Goal: Task Accomplishment & Management: Manage account settings

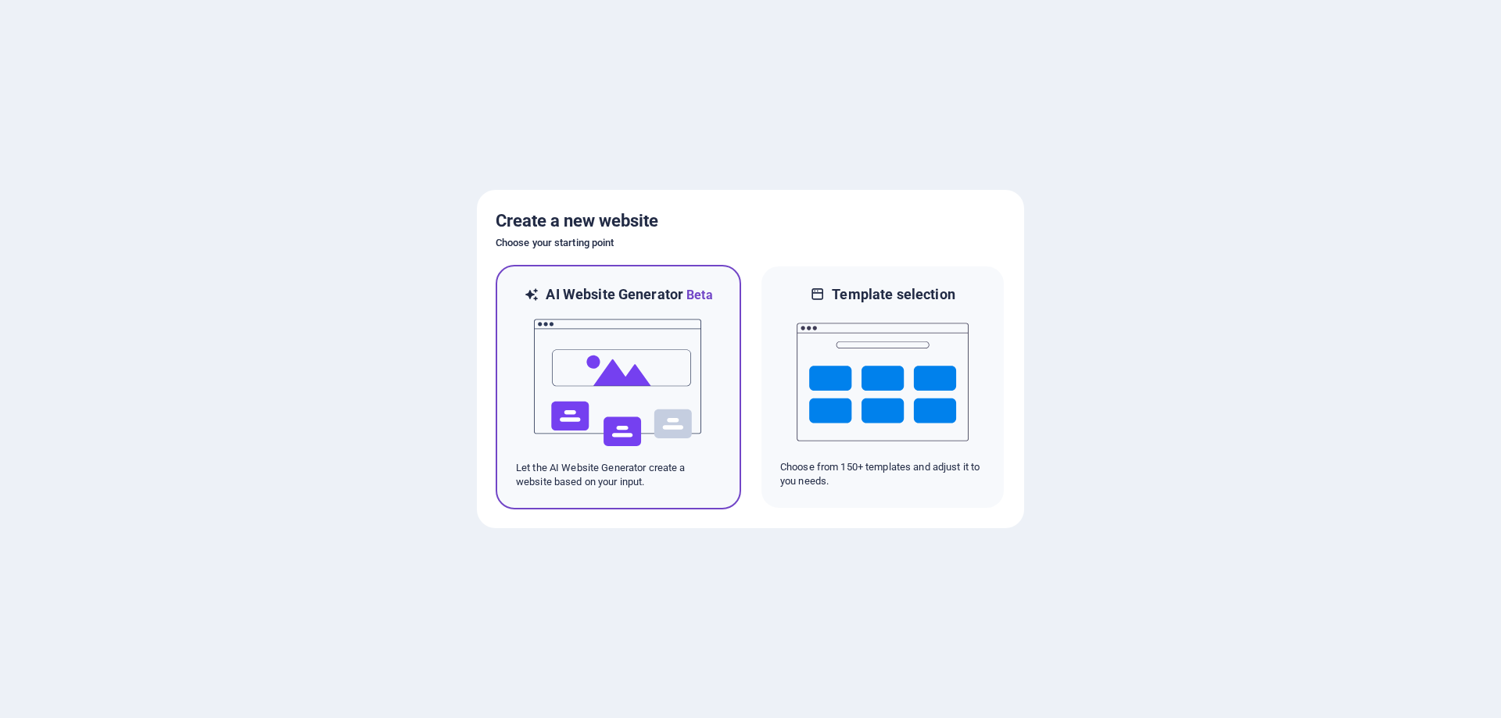
click at [653, 396] on img at bounding box center [618, 383] width 172 height 156
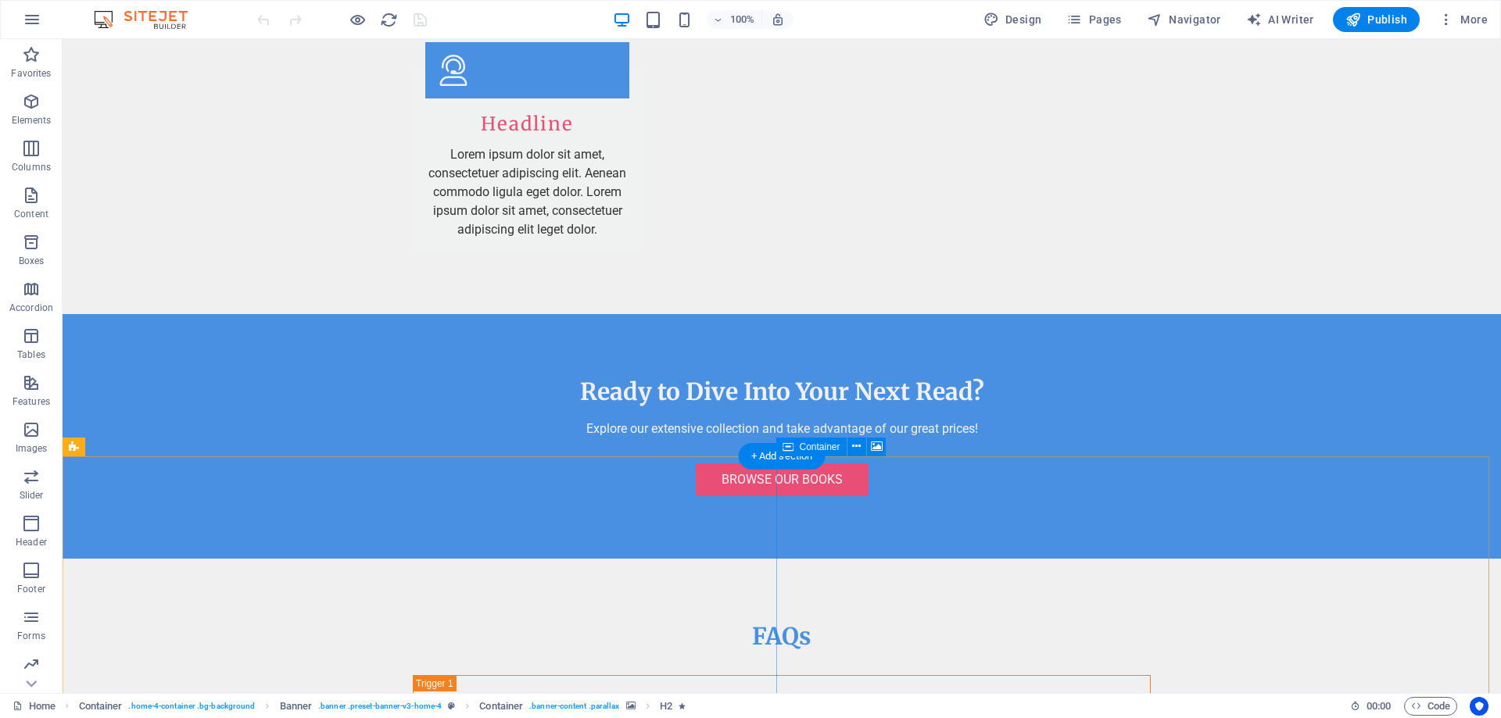
scroll to position [3236, 0]
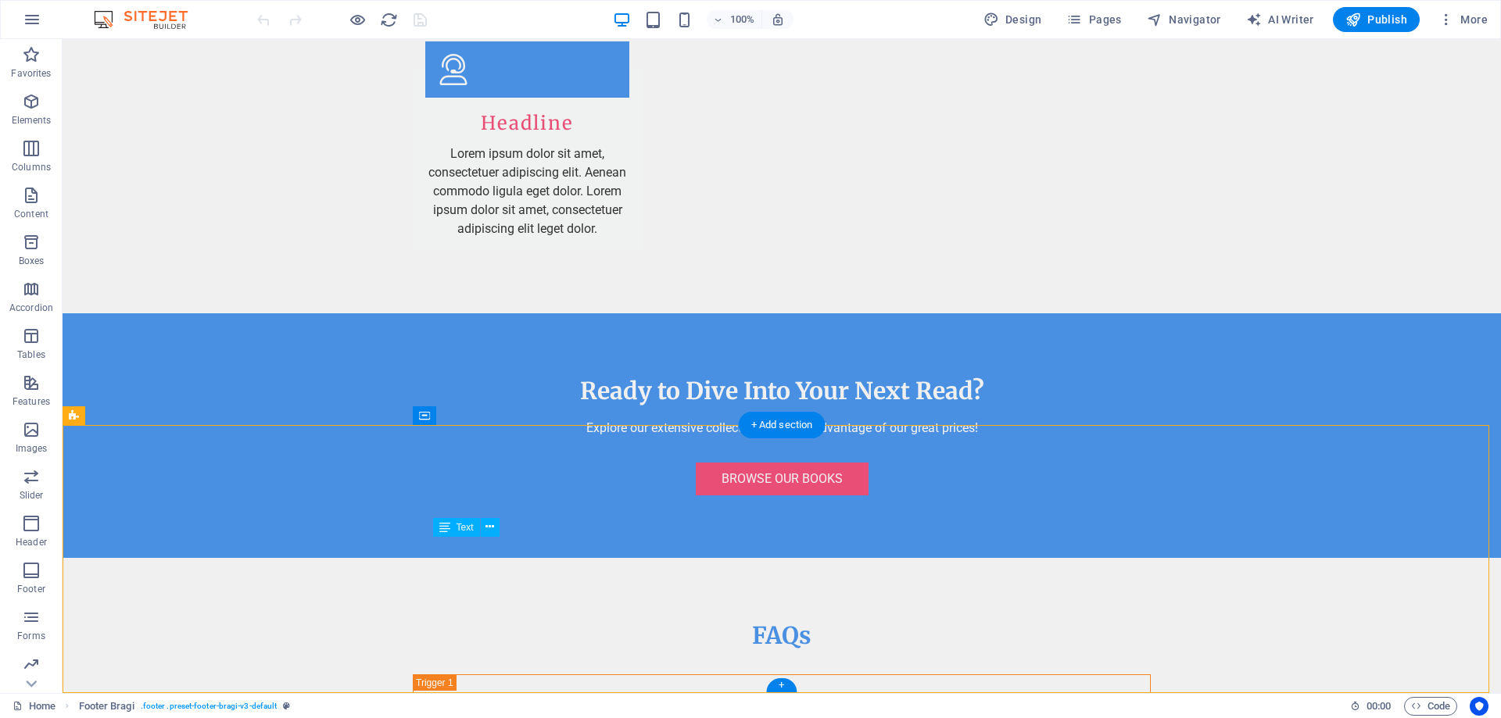
drag, startPoint x: 530, startPoint y: 563, endPoint x: 483, endPoint y: 561, distance: 46.9
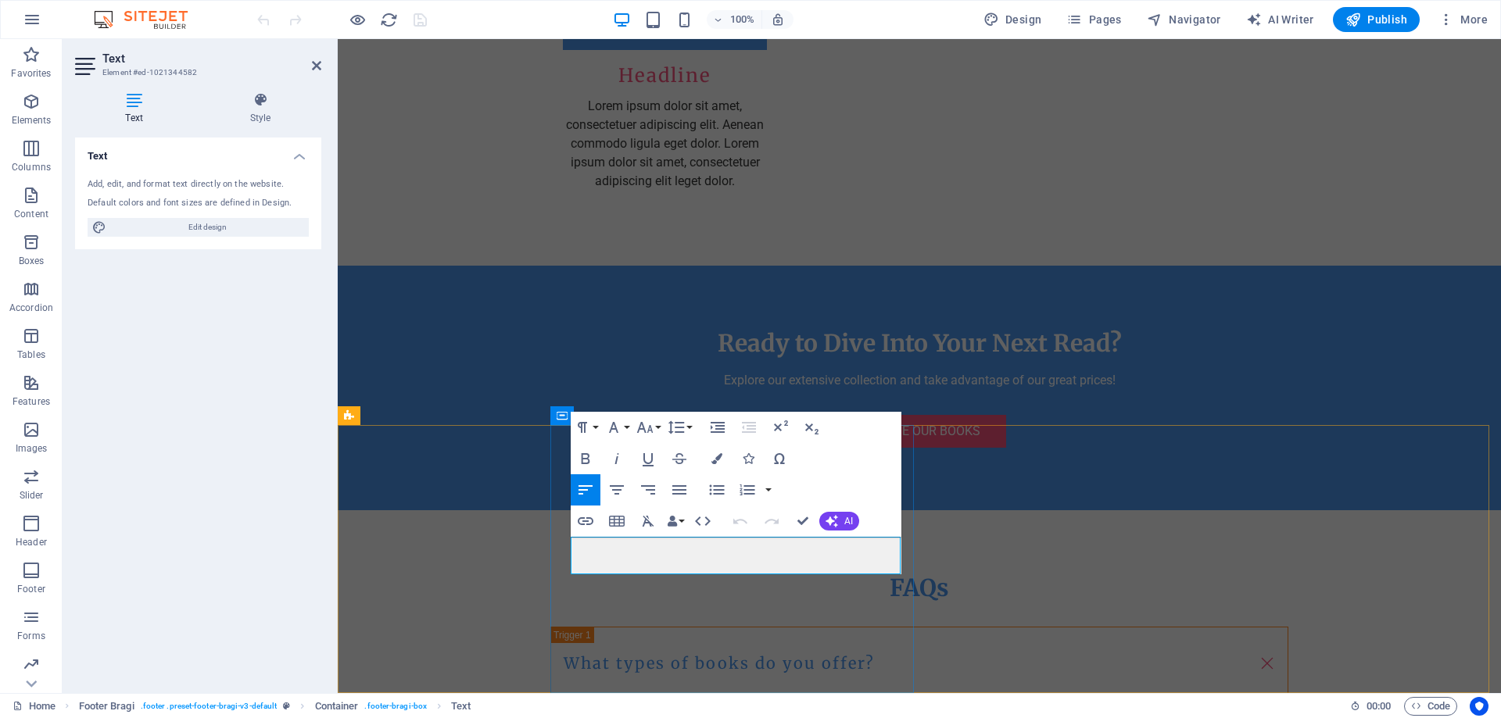
drag, startPoint x: 668, startPoint y: 561, endPoint x: 579, endPoint y: 550, distance: 89.9
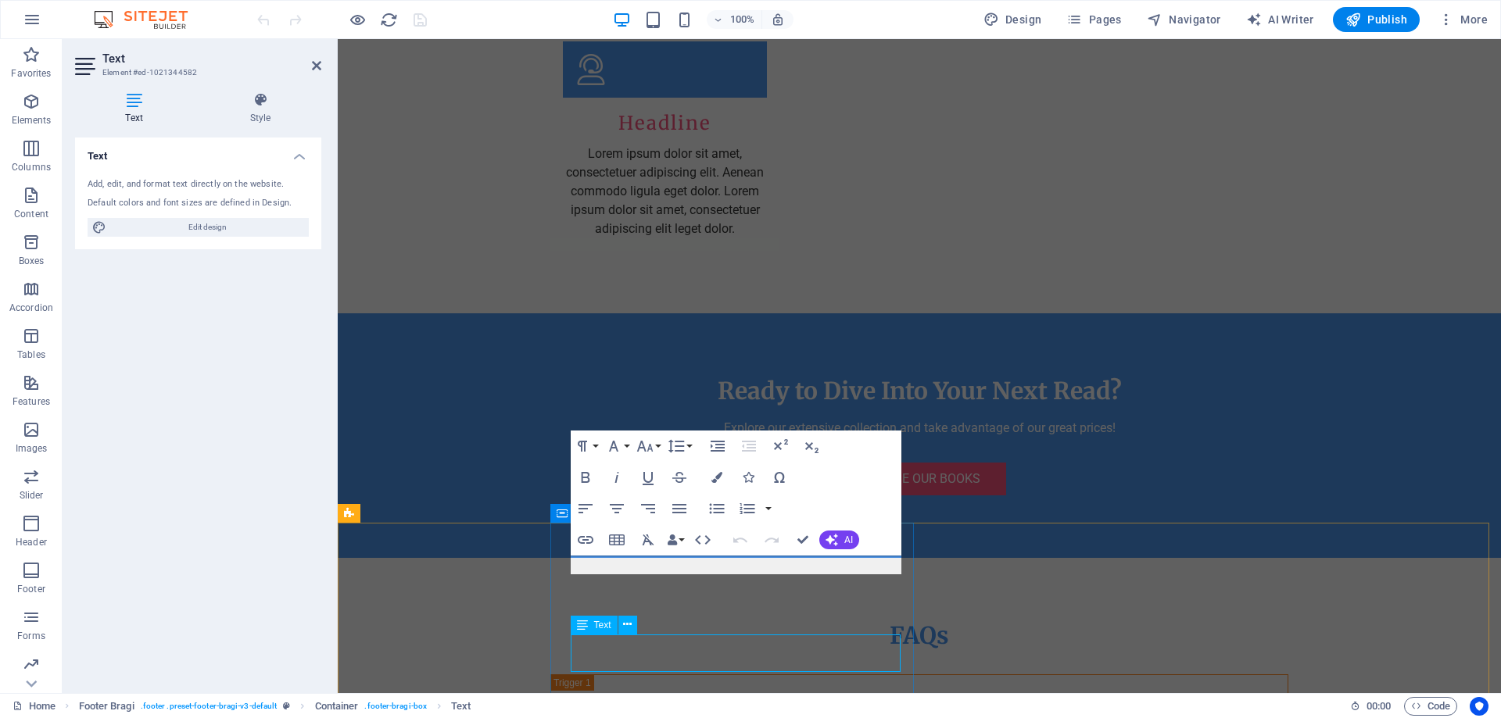
scroll to position [3218, 0]
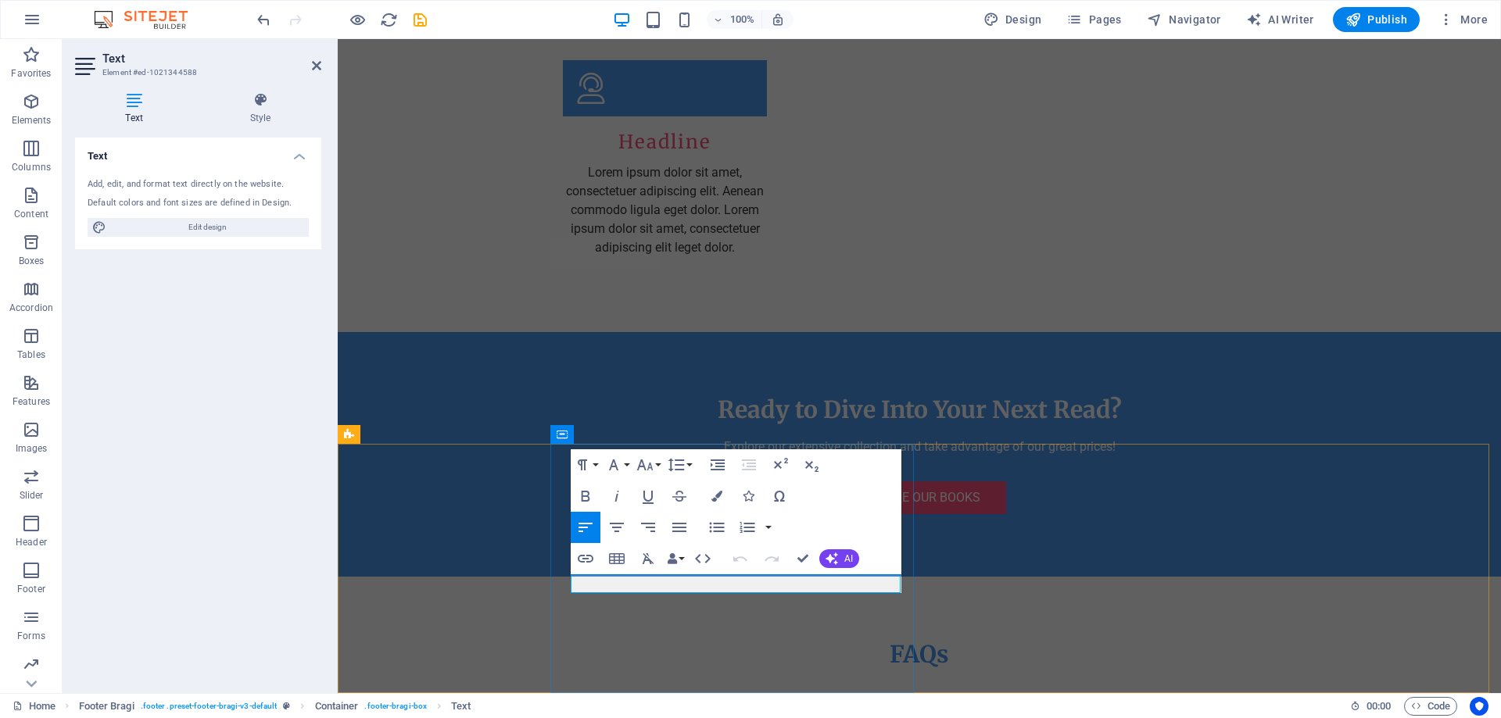
drag, startPoint x: 623, startPoint y: 582, endPoint x: 575, endPoint y: 586, distance: 48.6
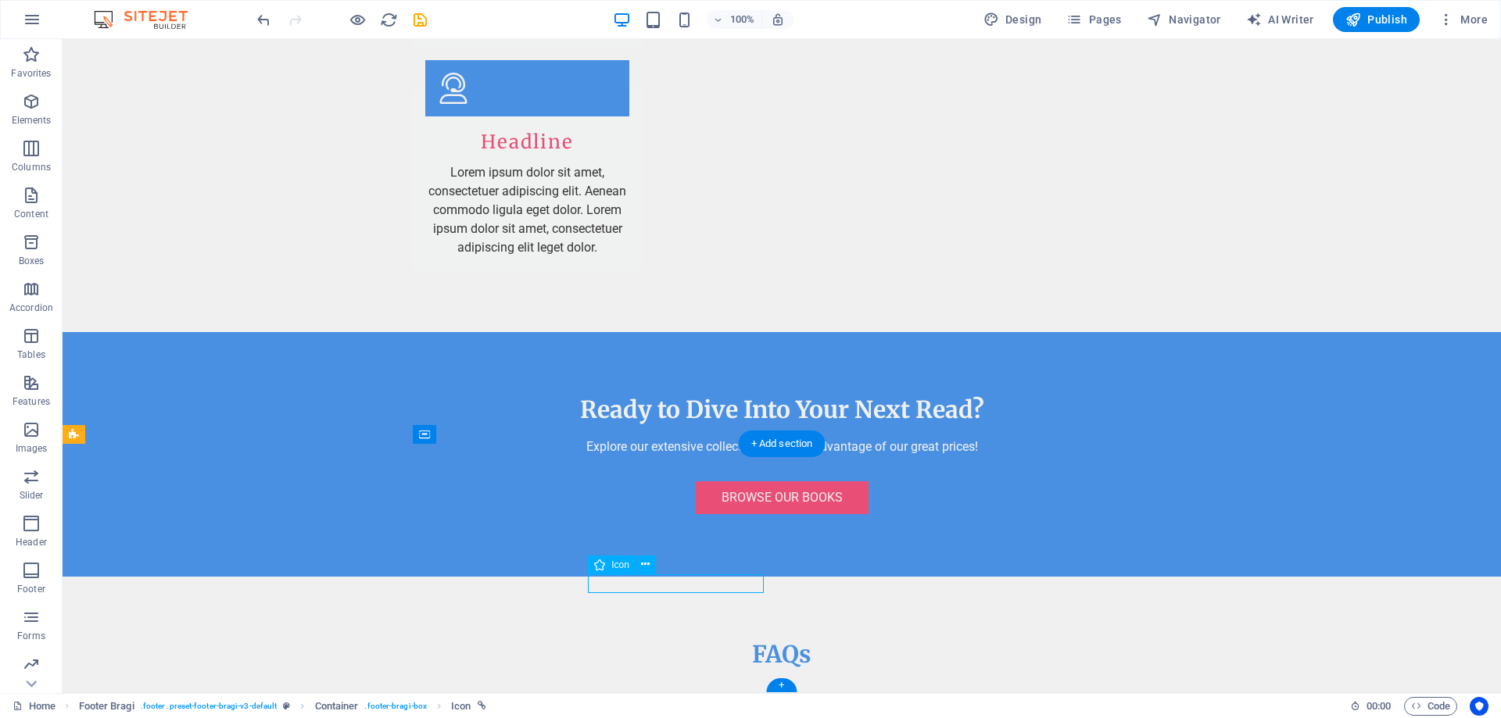
select select "xMidYMid"
select select "px"
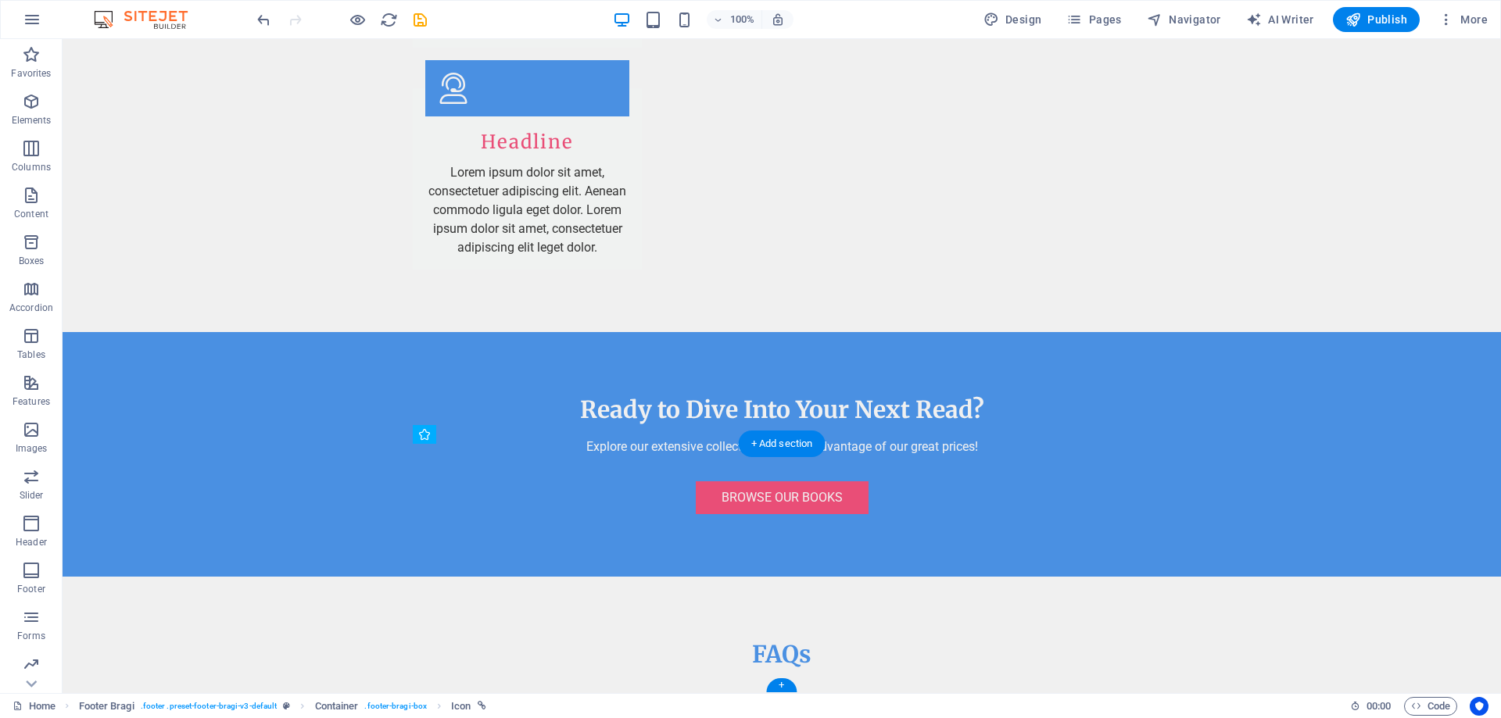
drag, startPoint x: 594, startPoint y: 582, endPoint x: 413, endPoint y: 604, distance: 182.7
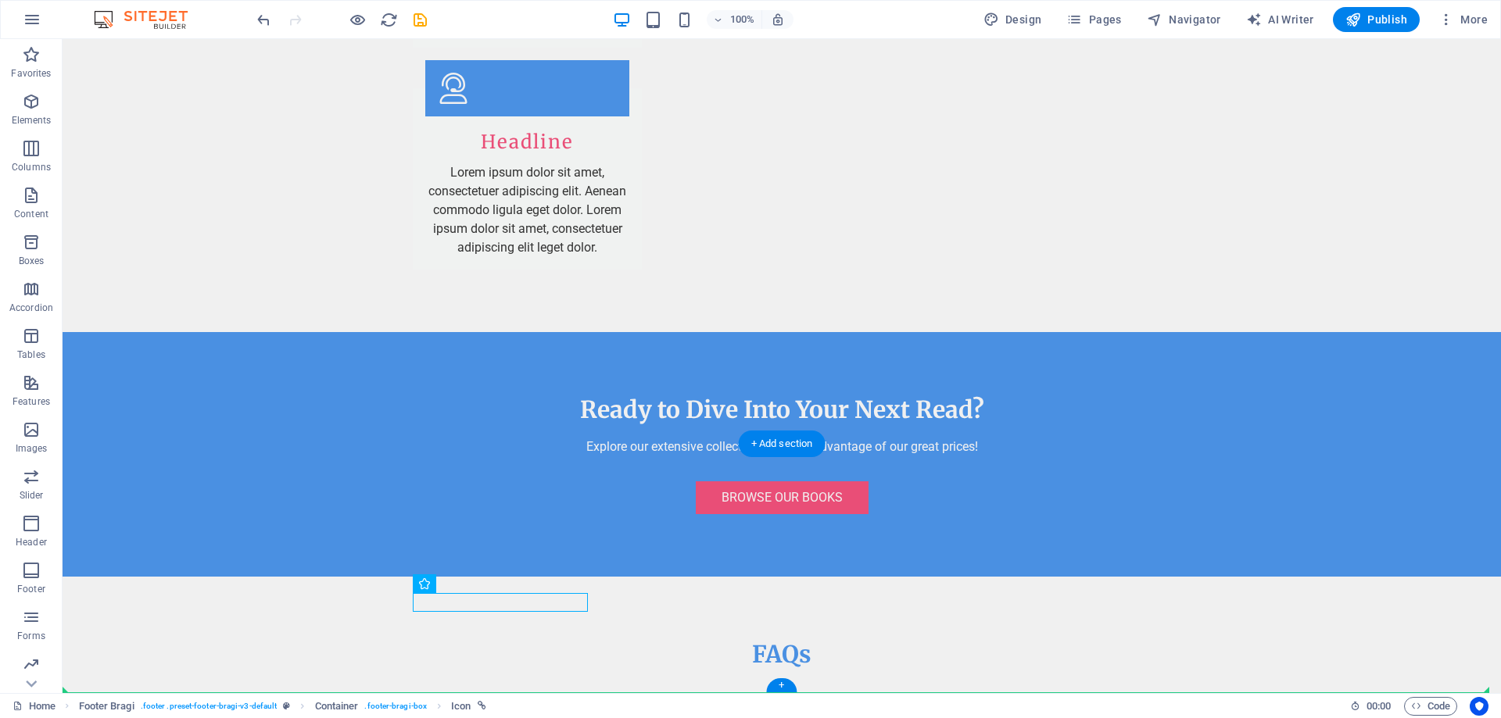
drag, startPoint x: 422, startPoint y: 601, endPoint x: 367, endPoint y: 607, distance: 55.0
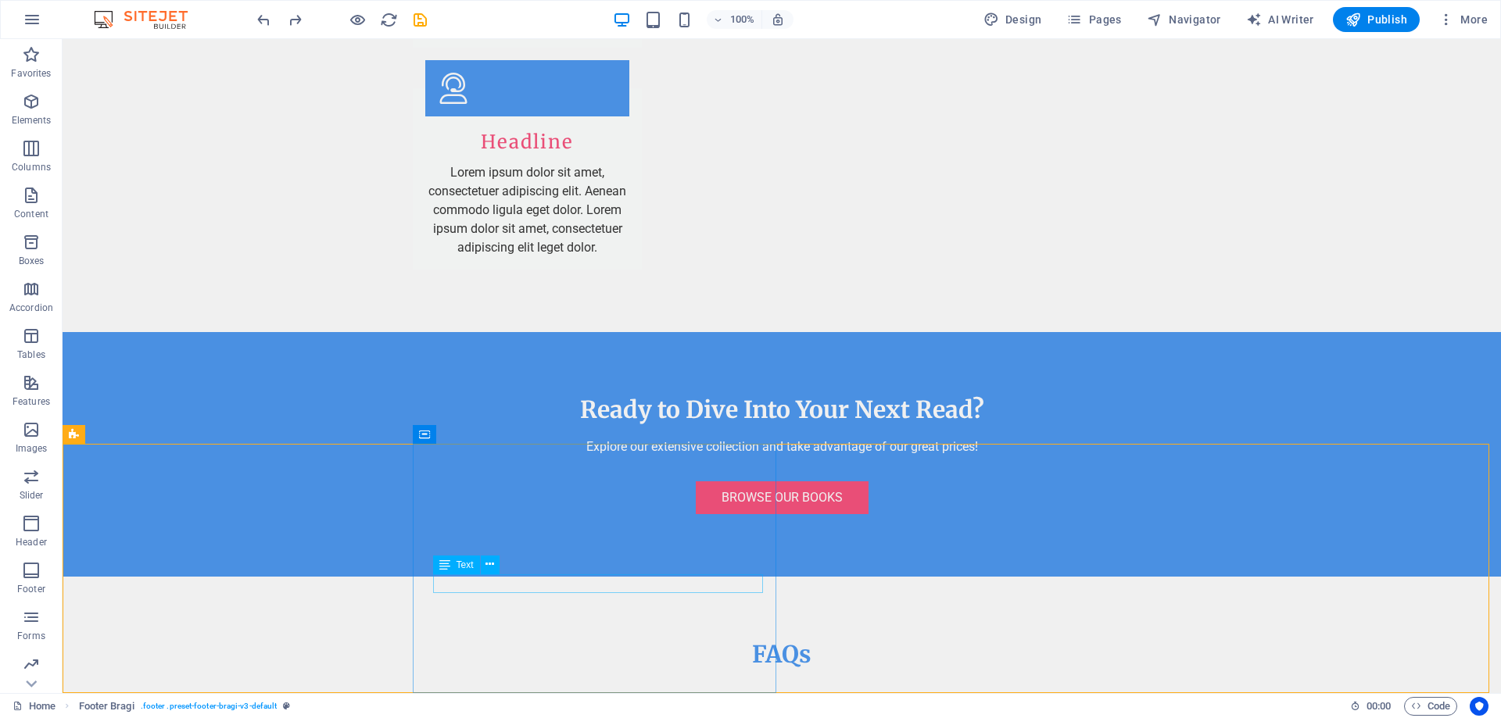
click at [467, 567] on span "Text" at bounding box center [465, 564] width 17 height 9
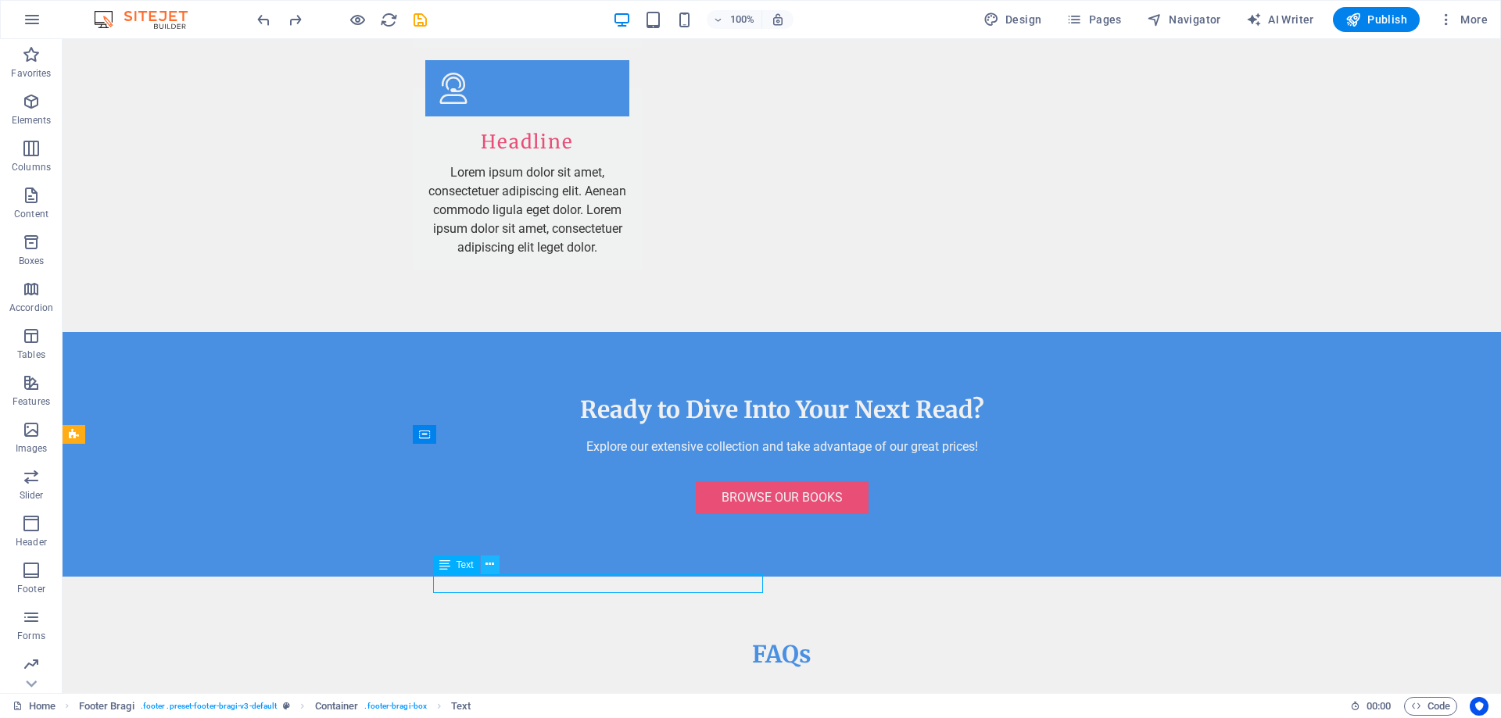
click at [489, 568] on icon at bounding box center [489, 565] width 9 height 16
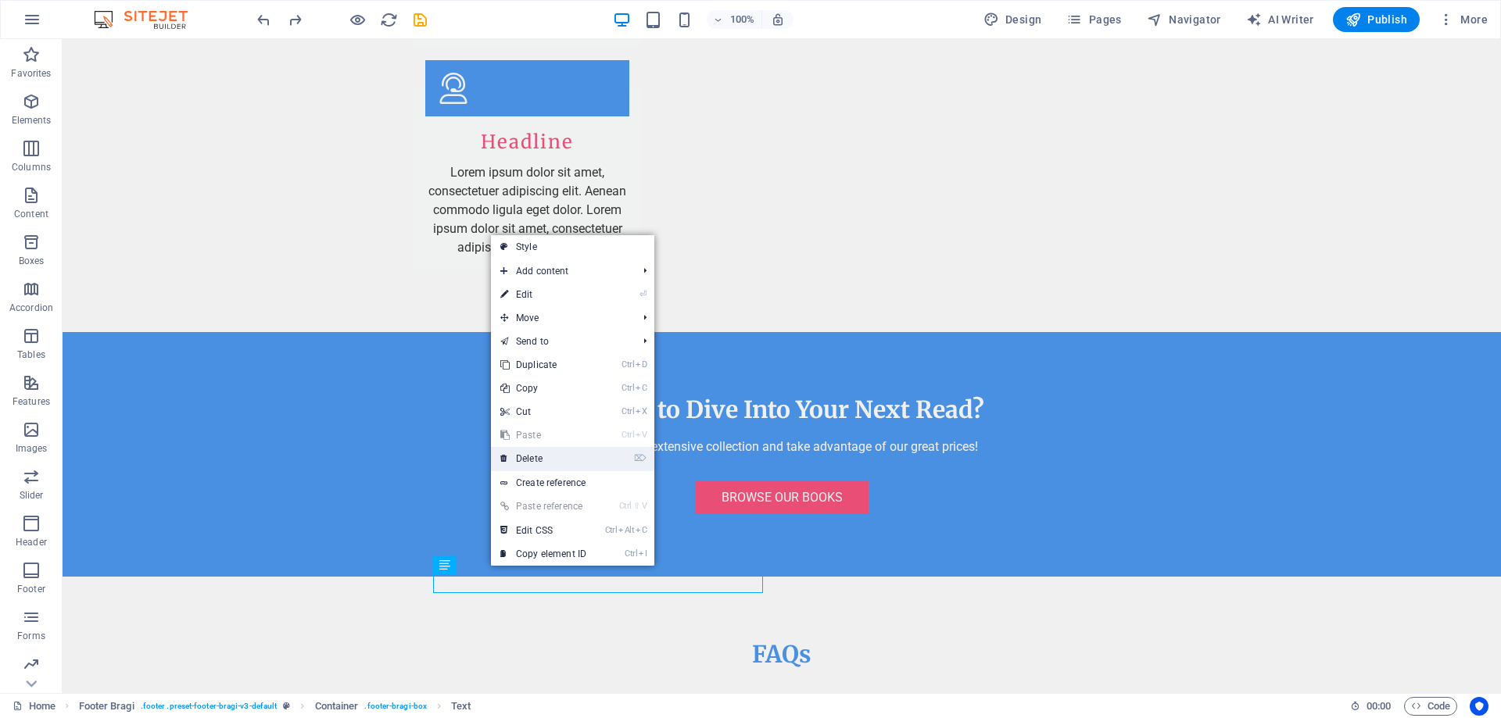
click at [550, 458] on link "⌦ Delete" at bounding box center [543, 458] width 105 height 23
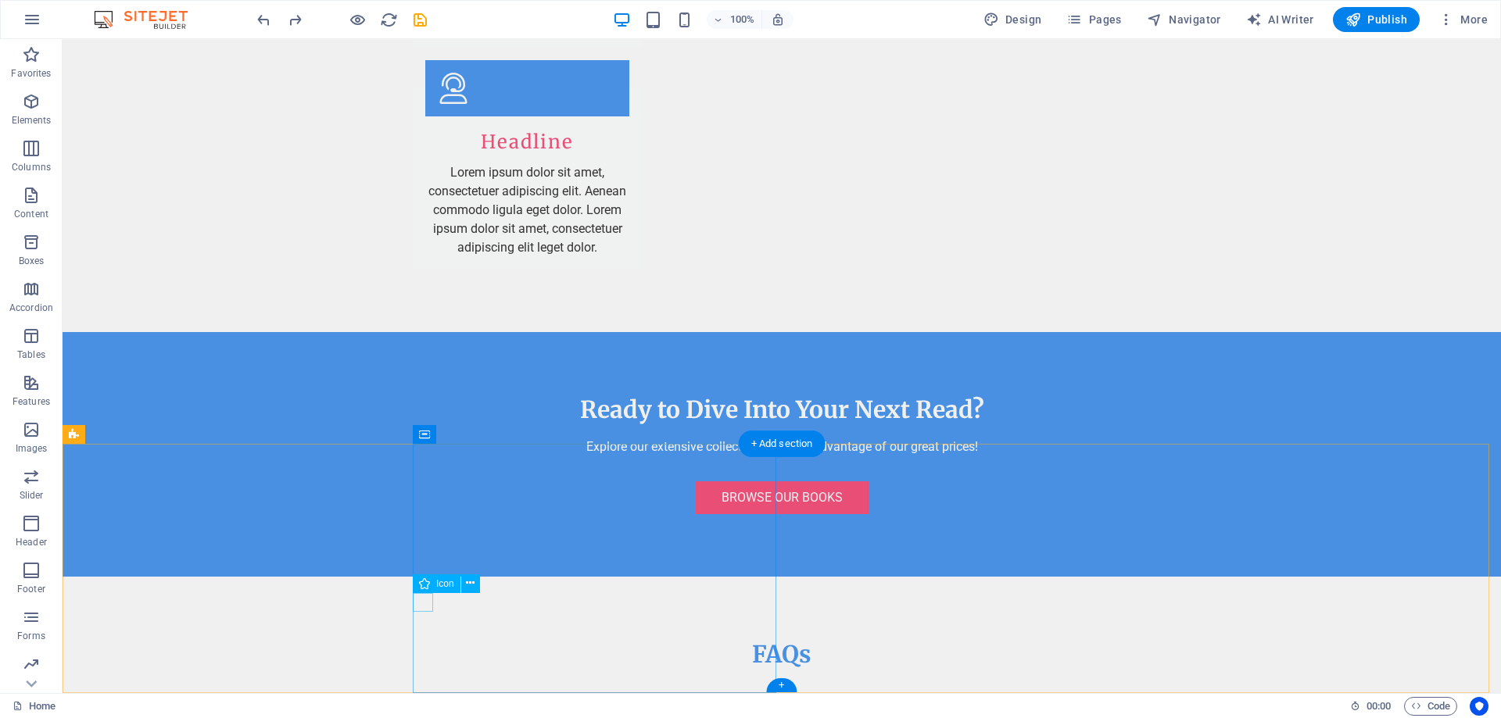
select select "xMidYMid"
select select "px"
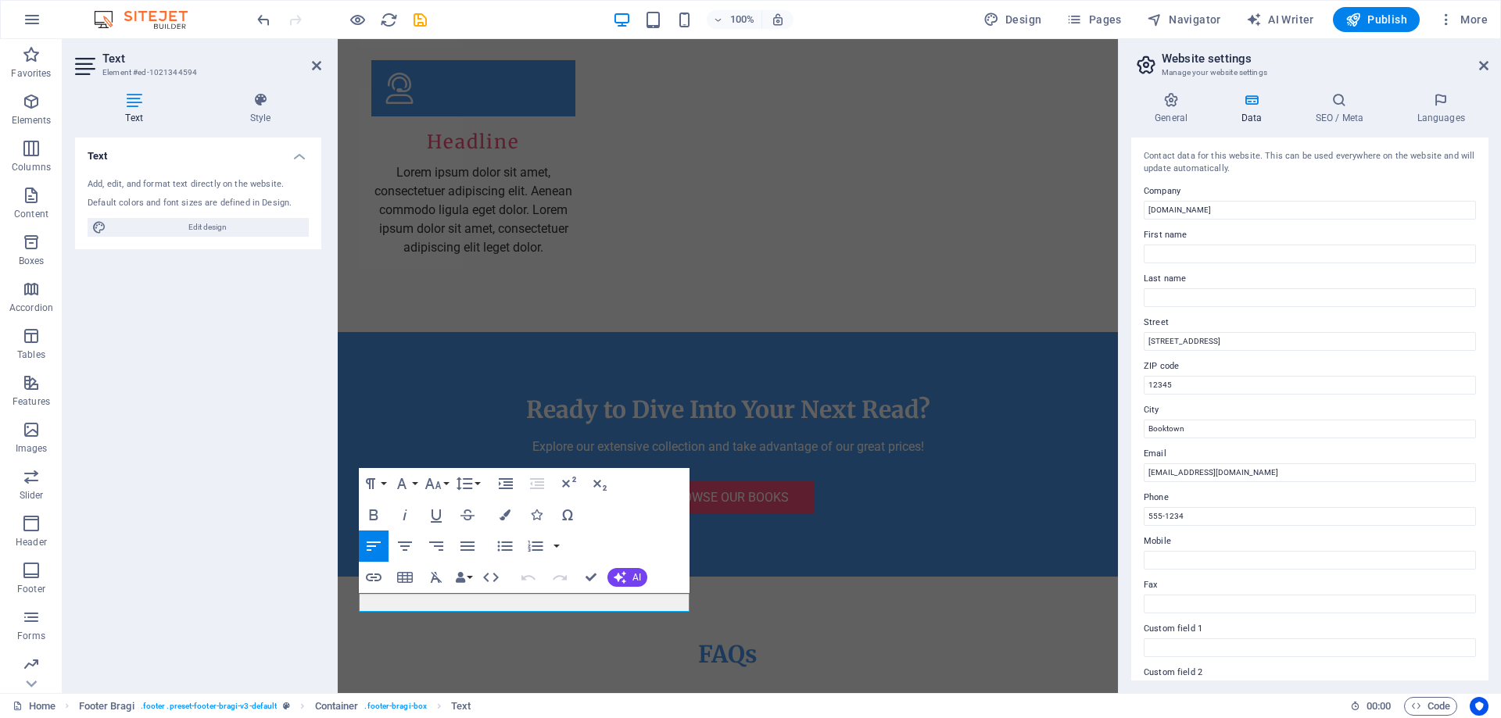
click at [284, 632] on div "Text Add, edit, and format text directly on the website. Default colors and fon…" at bounding box center [198, 409] width 246 height 543
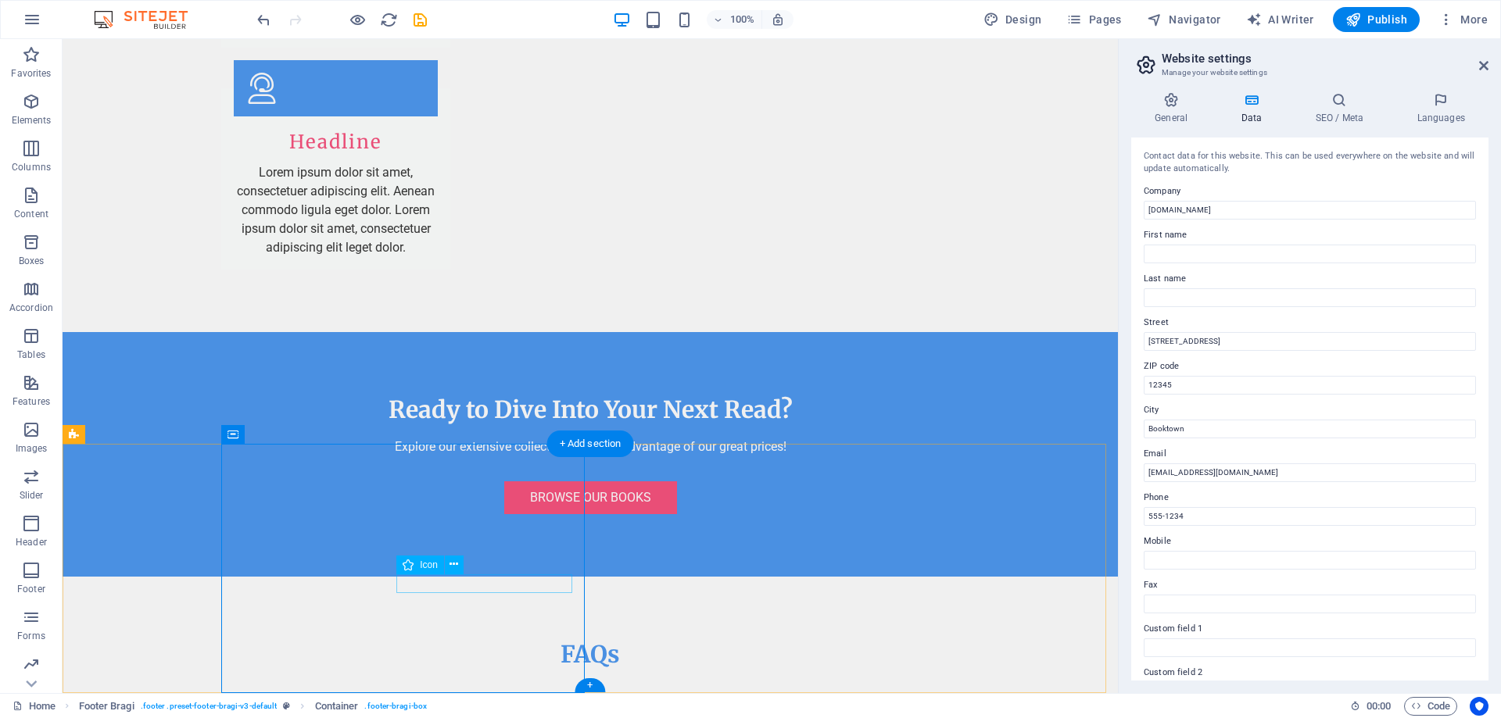
select select "xMidYMid"
select select "px"
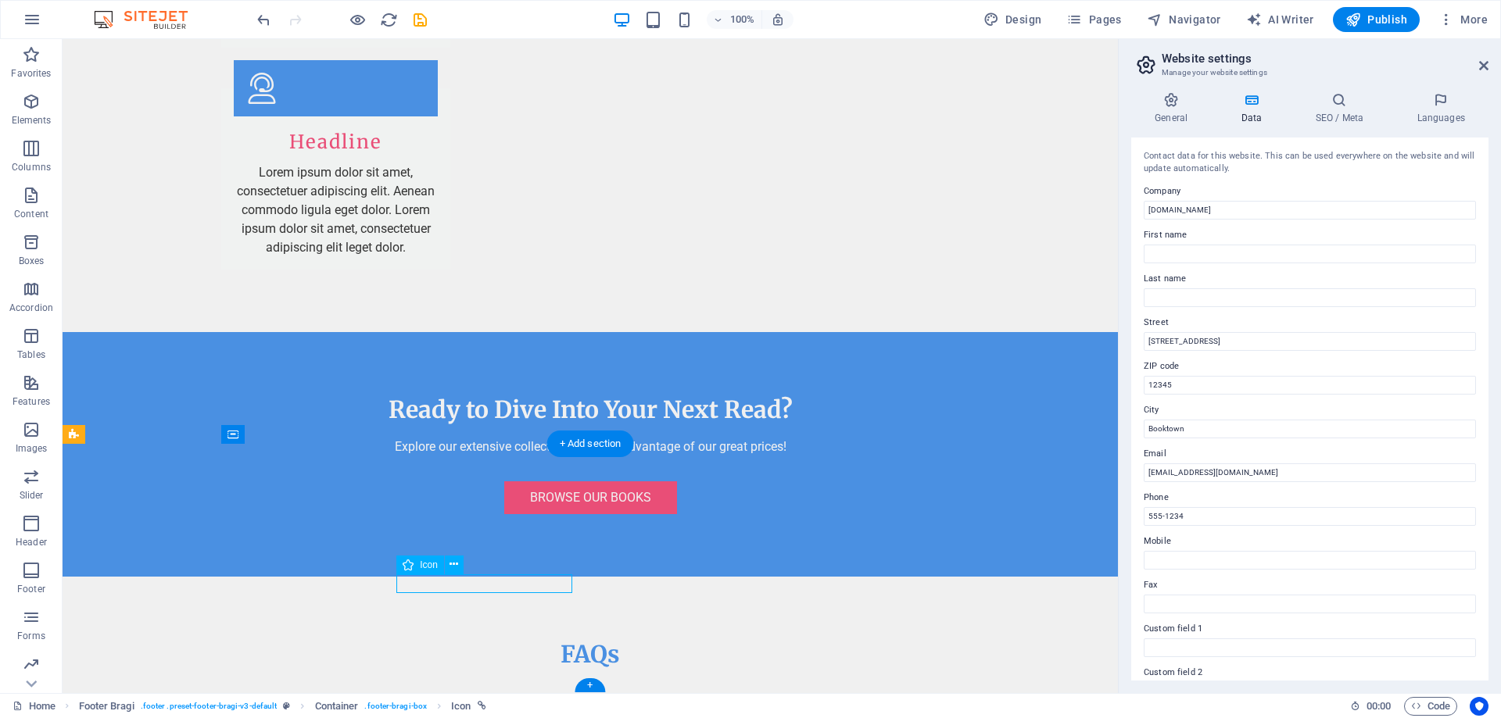
select select "px"
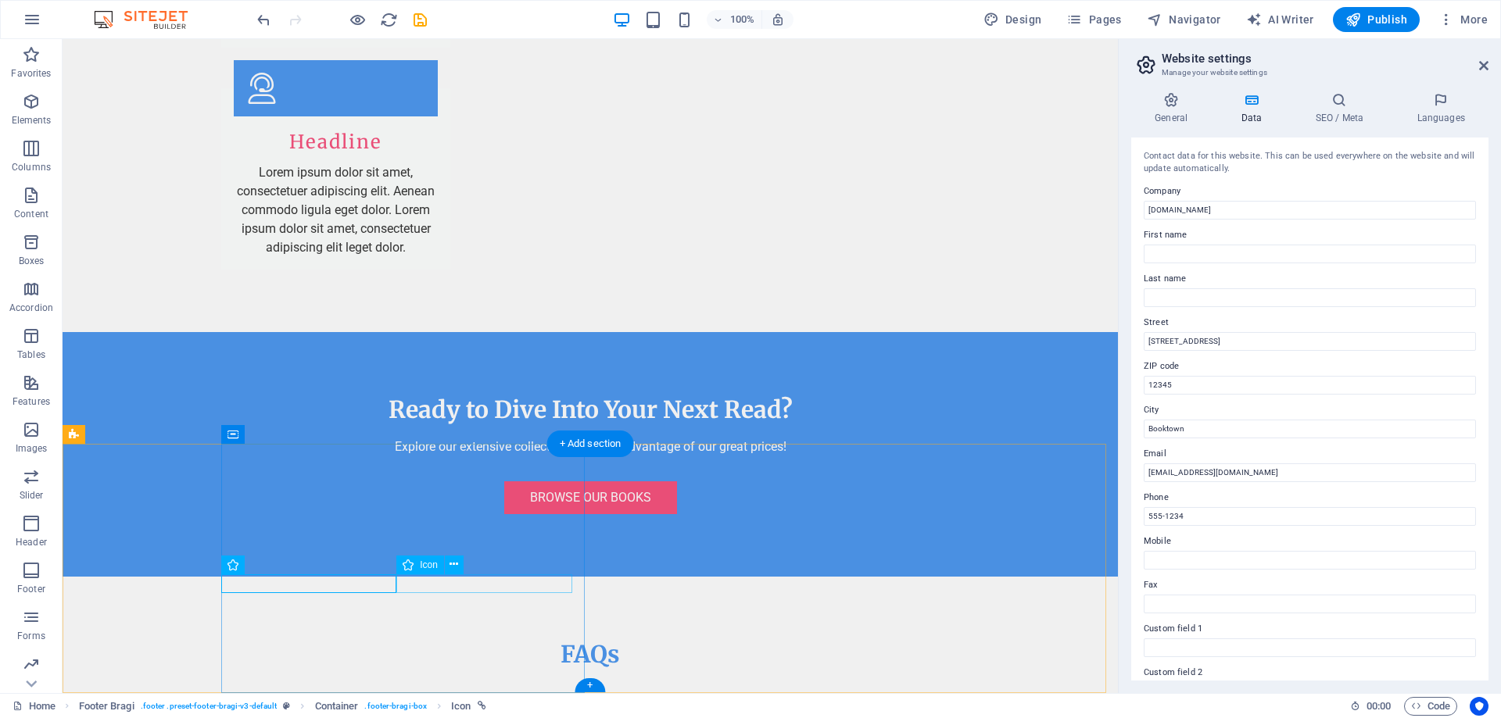
select select "xMidYMid"
select select "px"
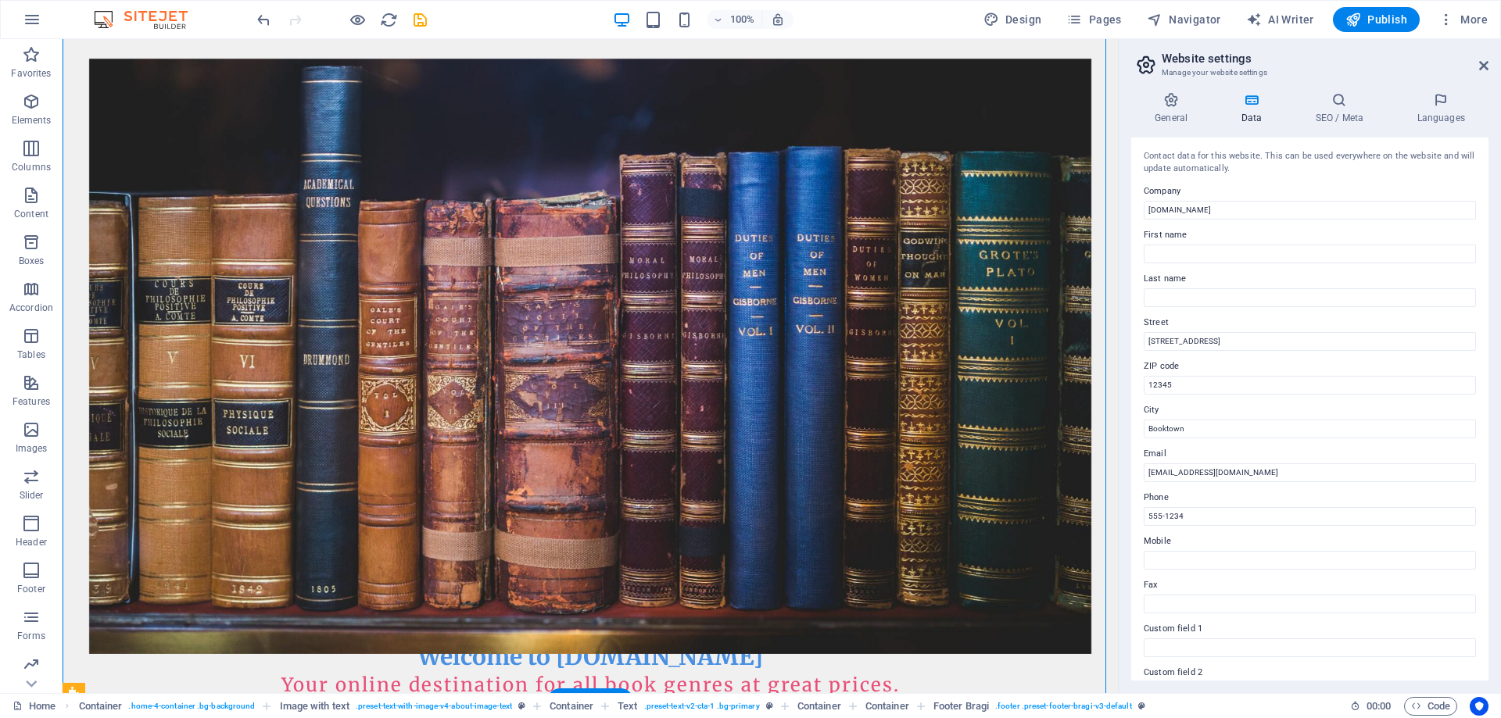
scroll to position [332, 0]
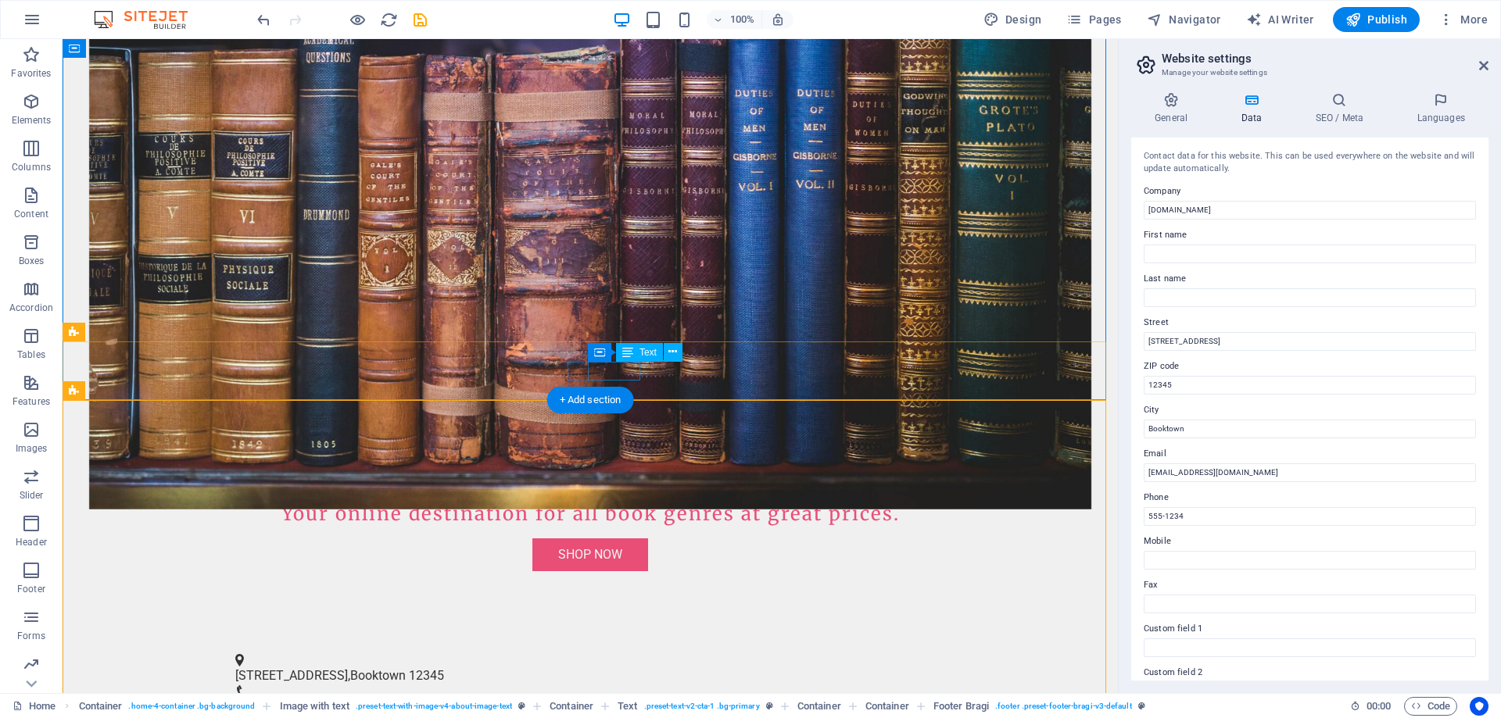
click at [288, 700] on span "555-1234" at bounding box center [261, 707] width 52 height 15
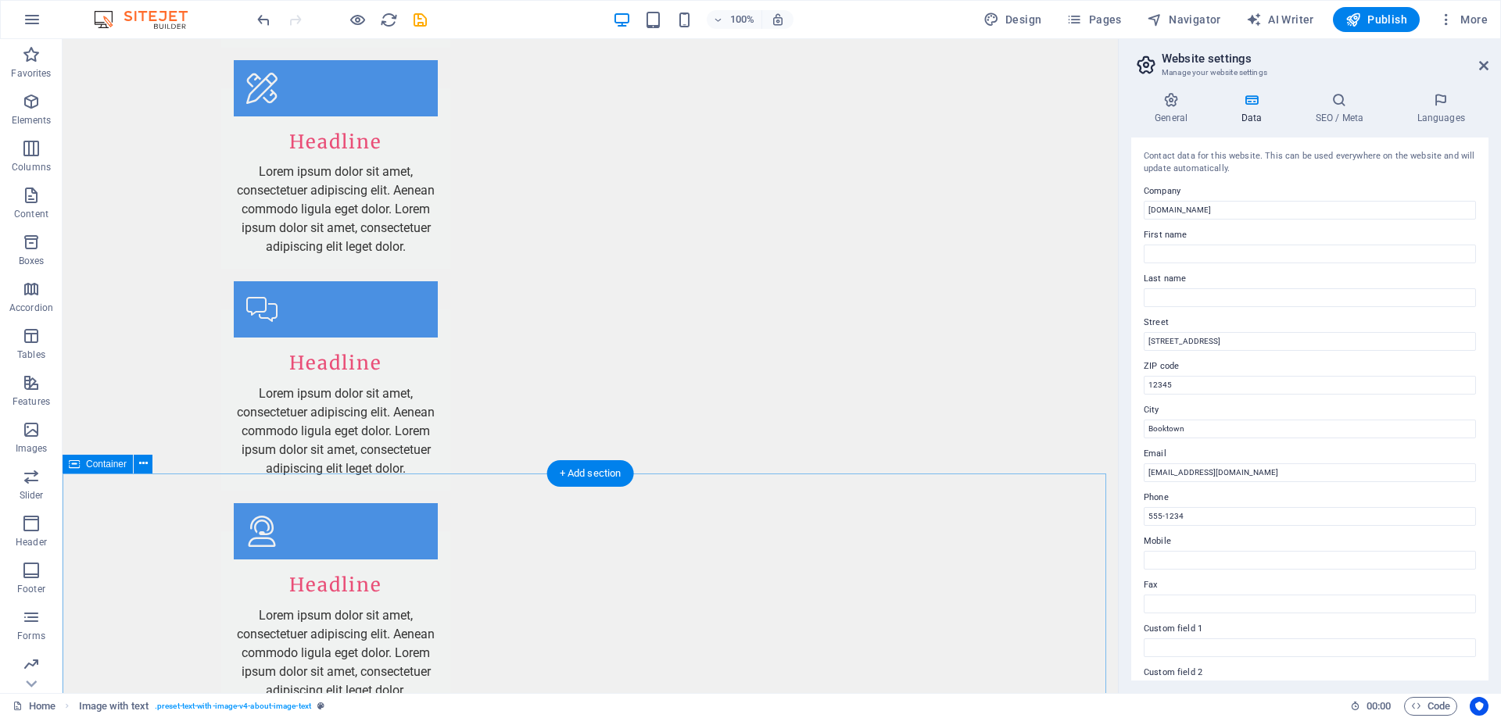
scroll to position [3218, 0]
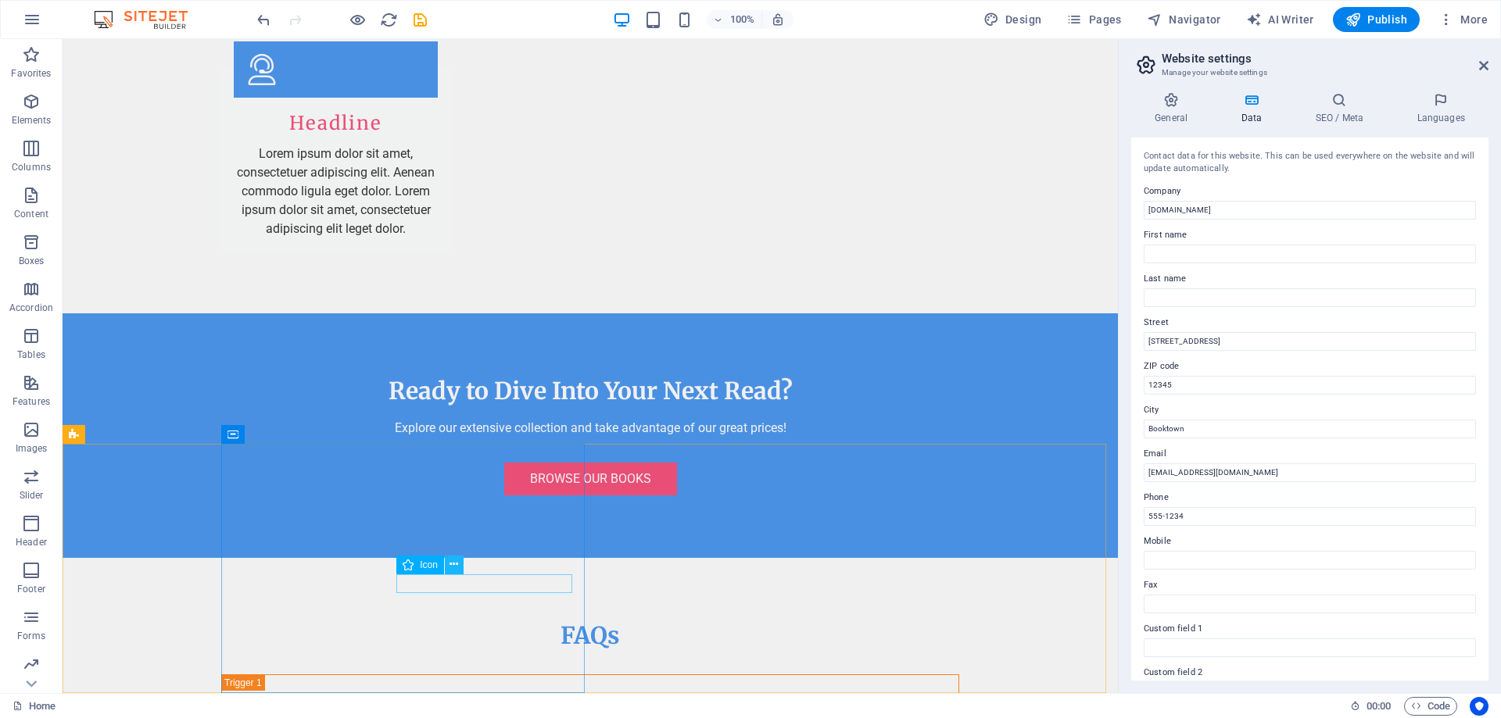
click at [458, 566] on icon at bounding box center [453, 565] width 9 height 16
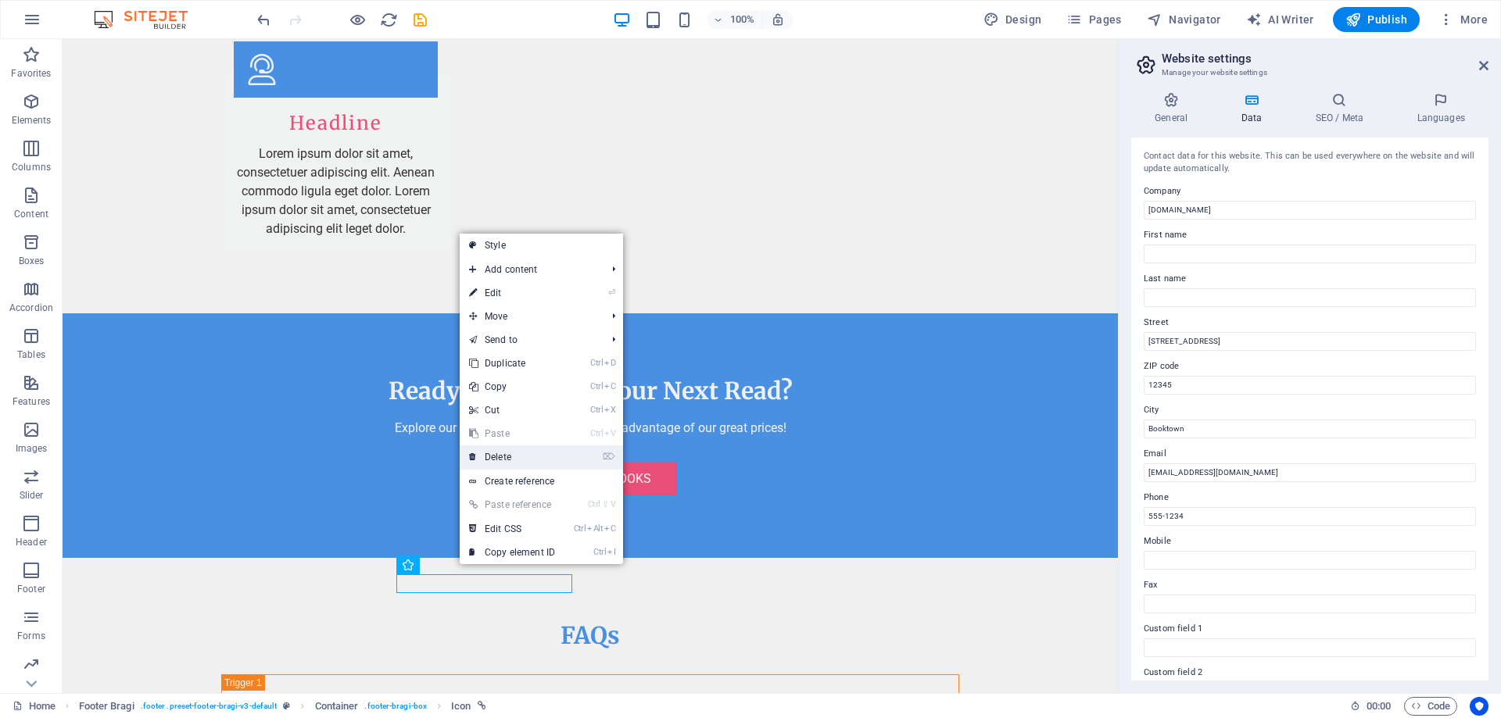
click at [507, 457] on link "⌦ Delete" at bounding box center [512, 457] width 105 height 23
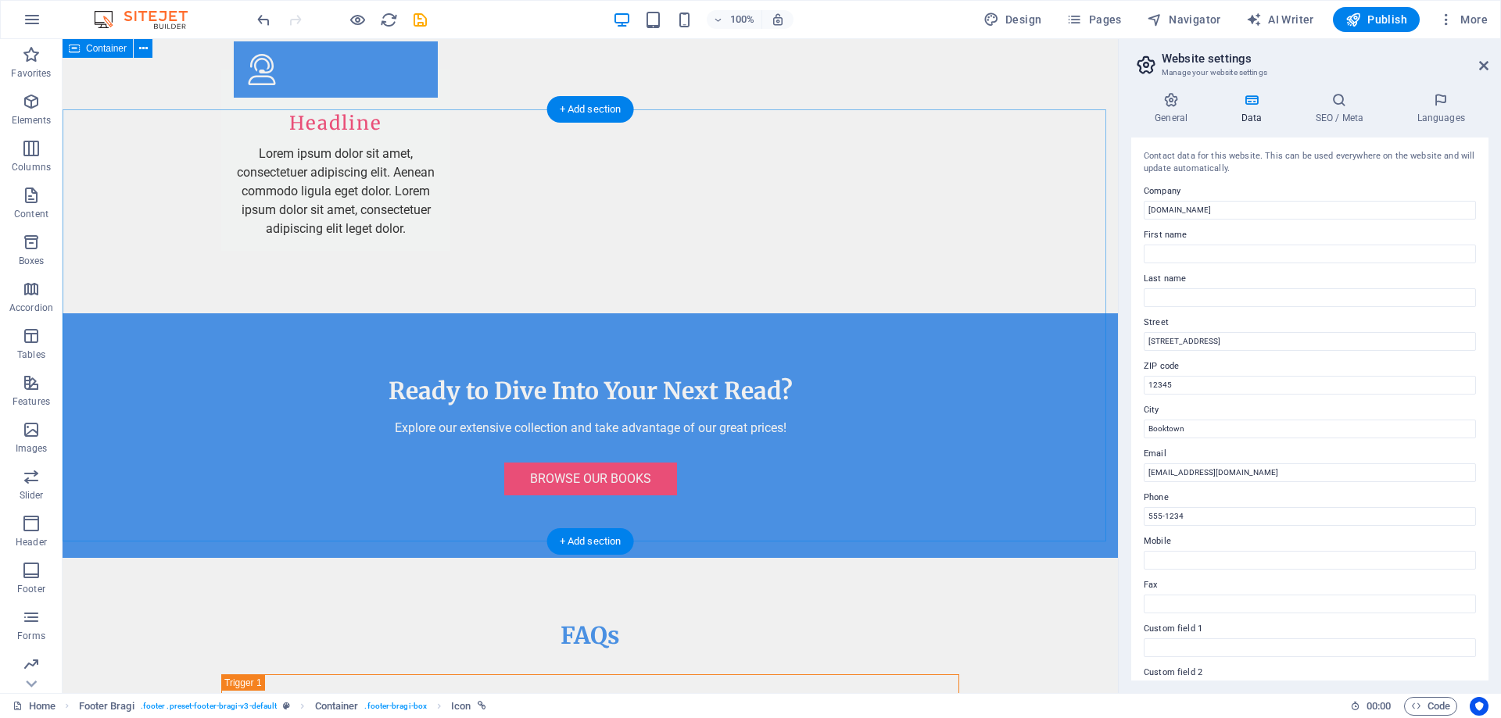
scroll to position [3199, 0]
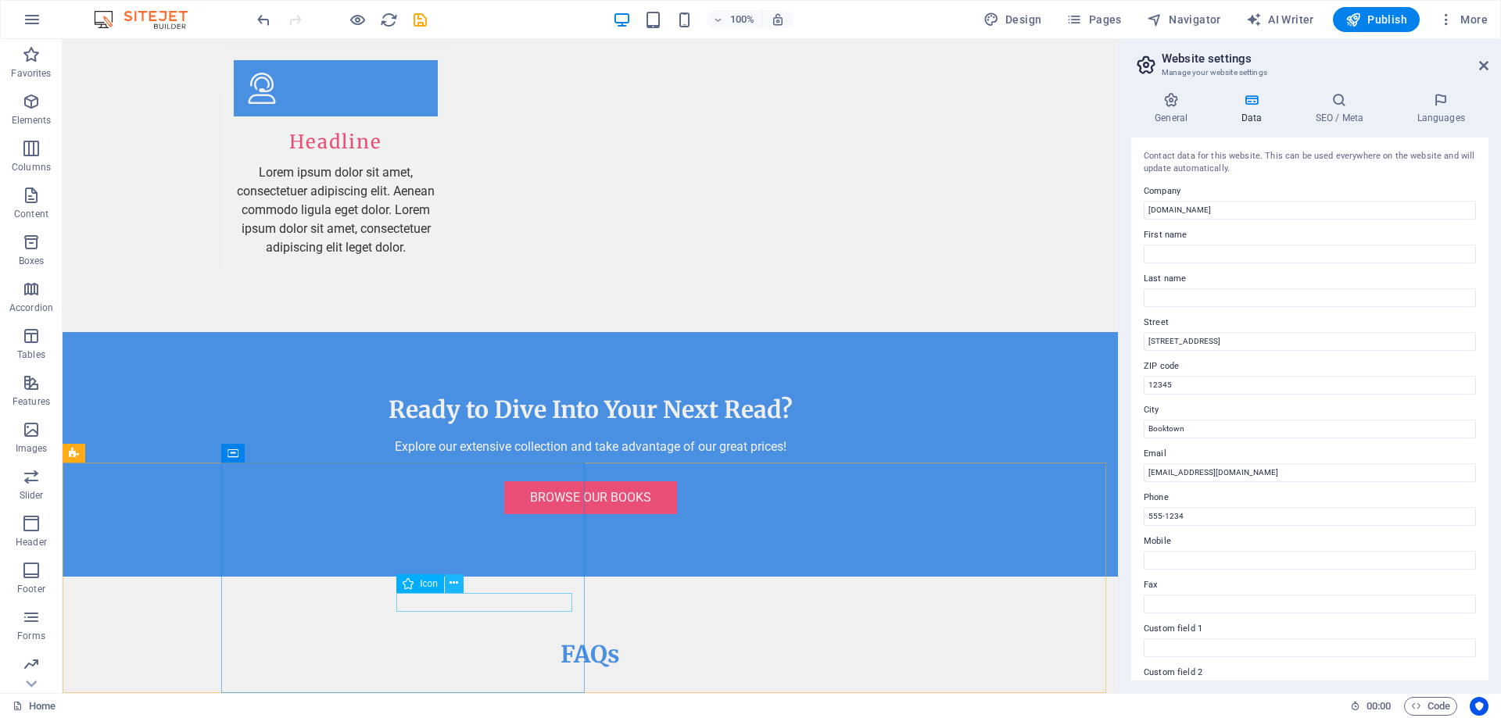
click at [454, 585] on icon at bounding box center [453, 583] width 9 height 16
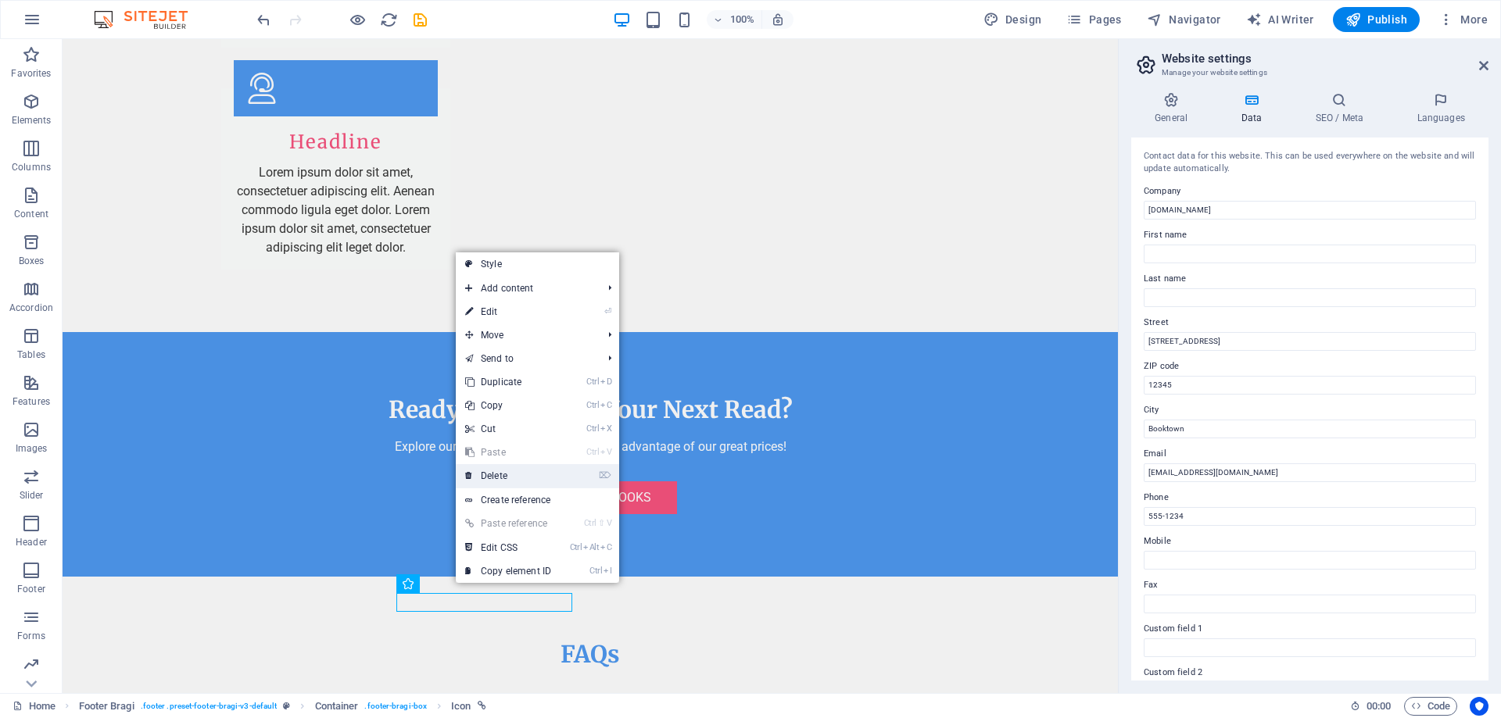
click at [502, 481] on link "⌦ Delete" at bounding box center [508, 475] width 105 height 23
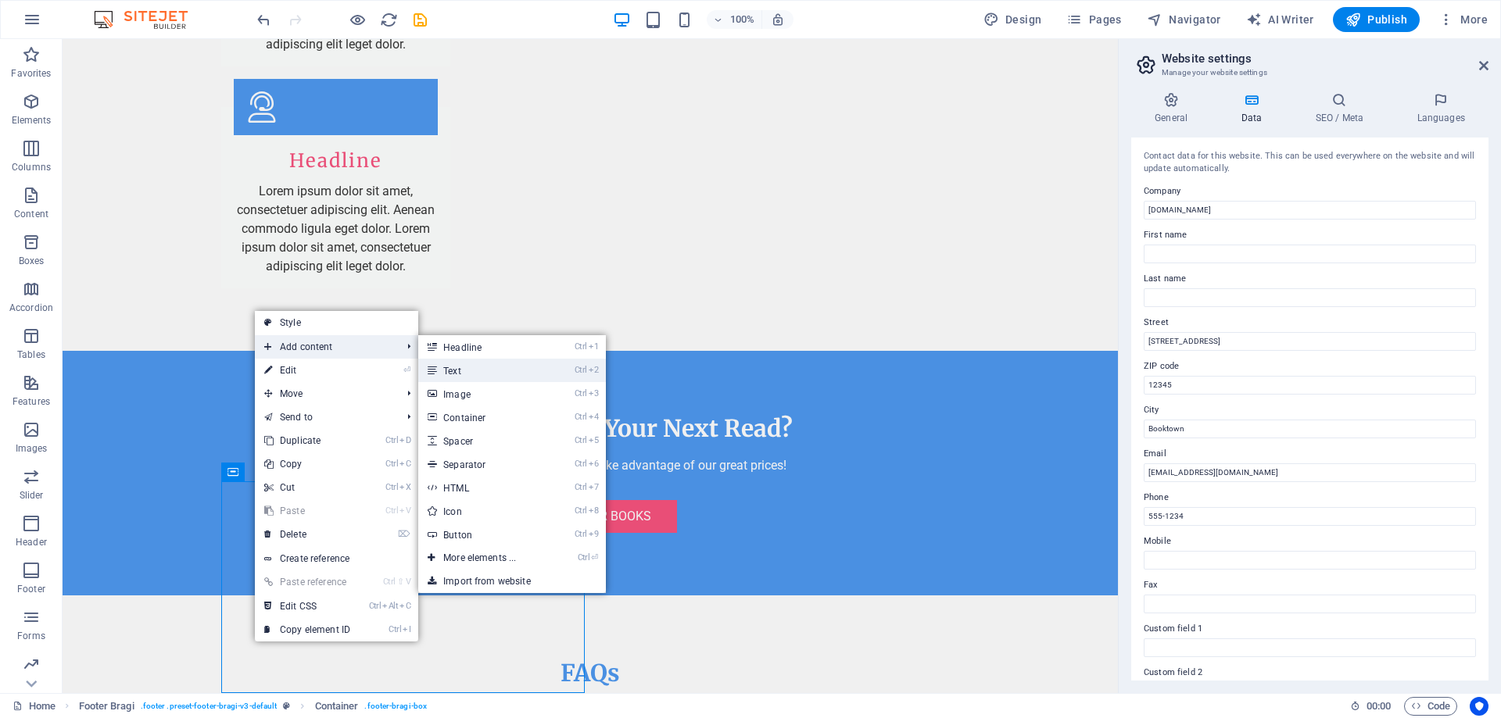
click at [471, 374] on link "Ctrl 2 Text" at bounding box center [482, 370] width 129 height 23
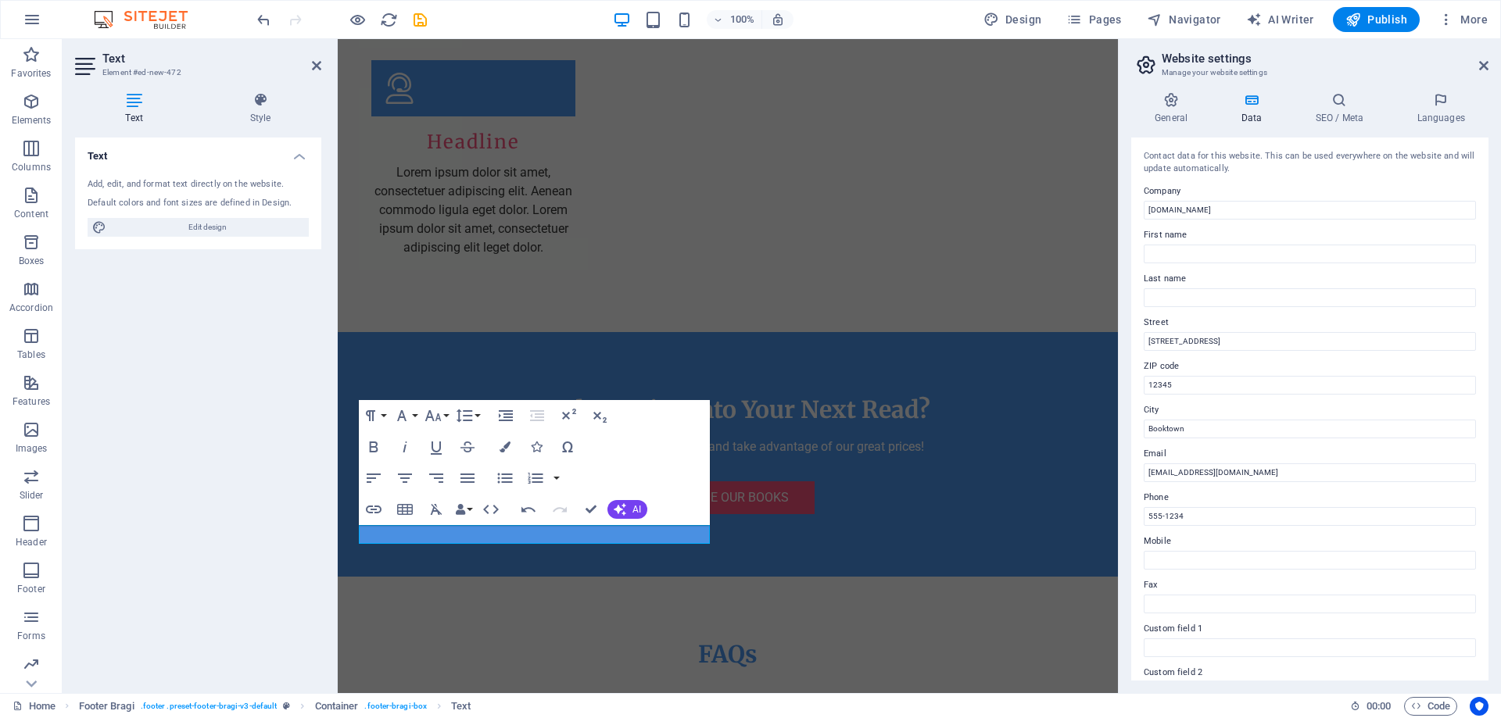
click at [204, 570] on div "Text Add, edit, and format text directly on the website. Default colors and fon…" at bounding box center [198, 409] width 246 height 543
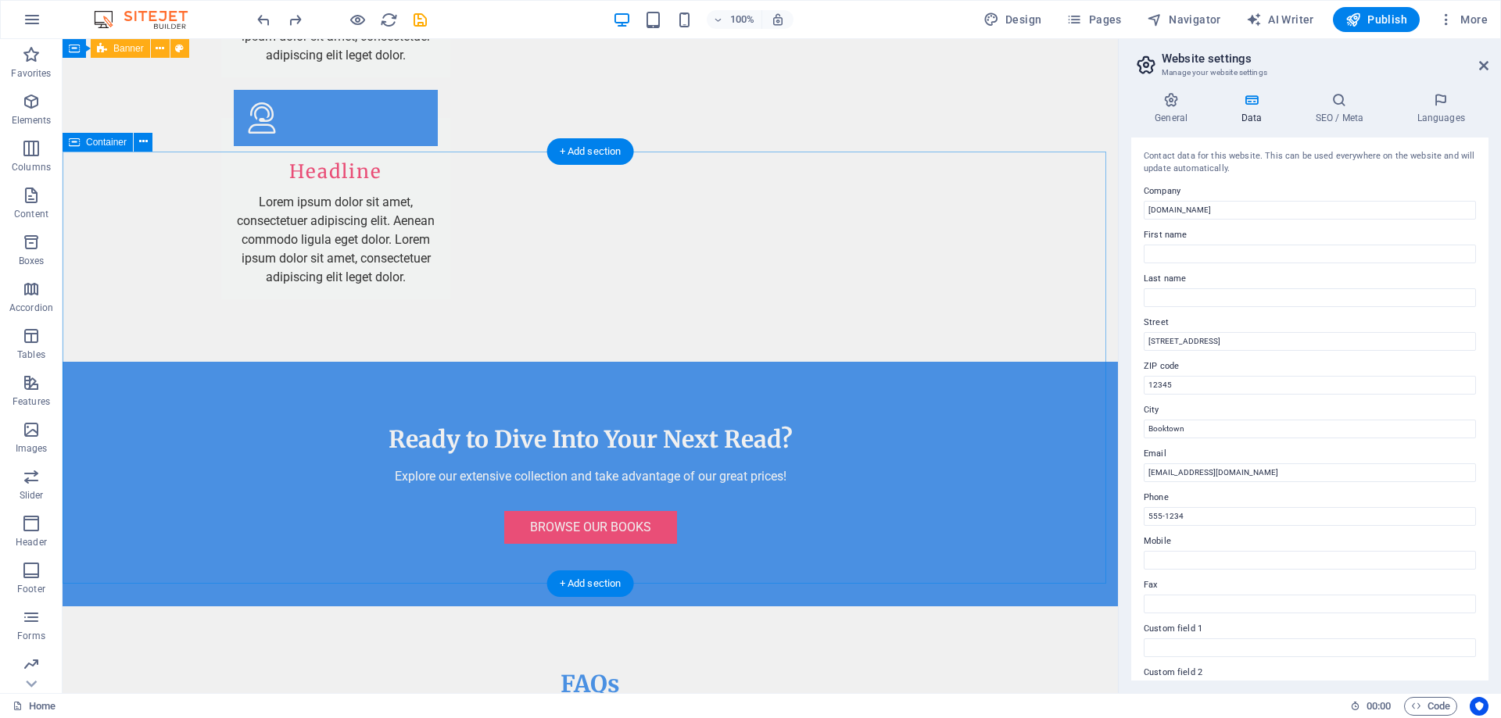
scroll to position [3218, 0]
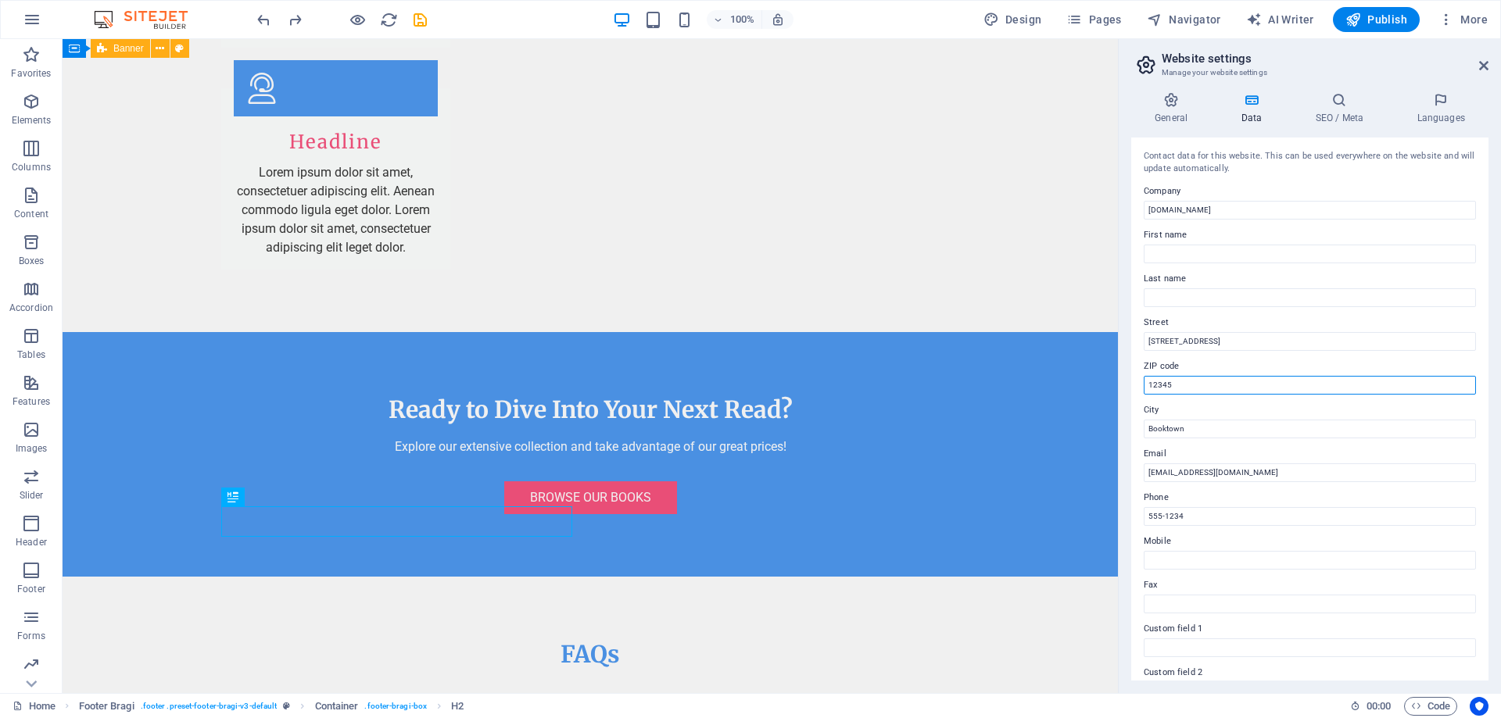
drag, startPoint x: 1242, startPoint y: 422, endPoint x: 1116, endPoint y: 389, distance: 130.1
click at [1180, 383] on input "ZIP code" at bounding box center [1310, 385] width 332 height 19
paste input "16866"
type input "16866"
click at [1202, 430] on input "Booktown" at bounding box center [1310, 429] width 332 height 19
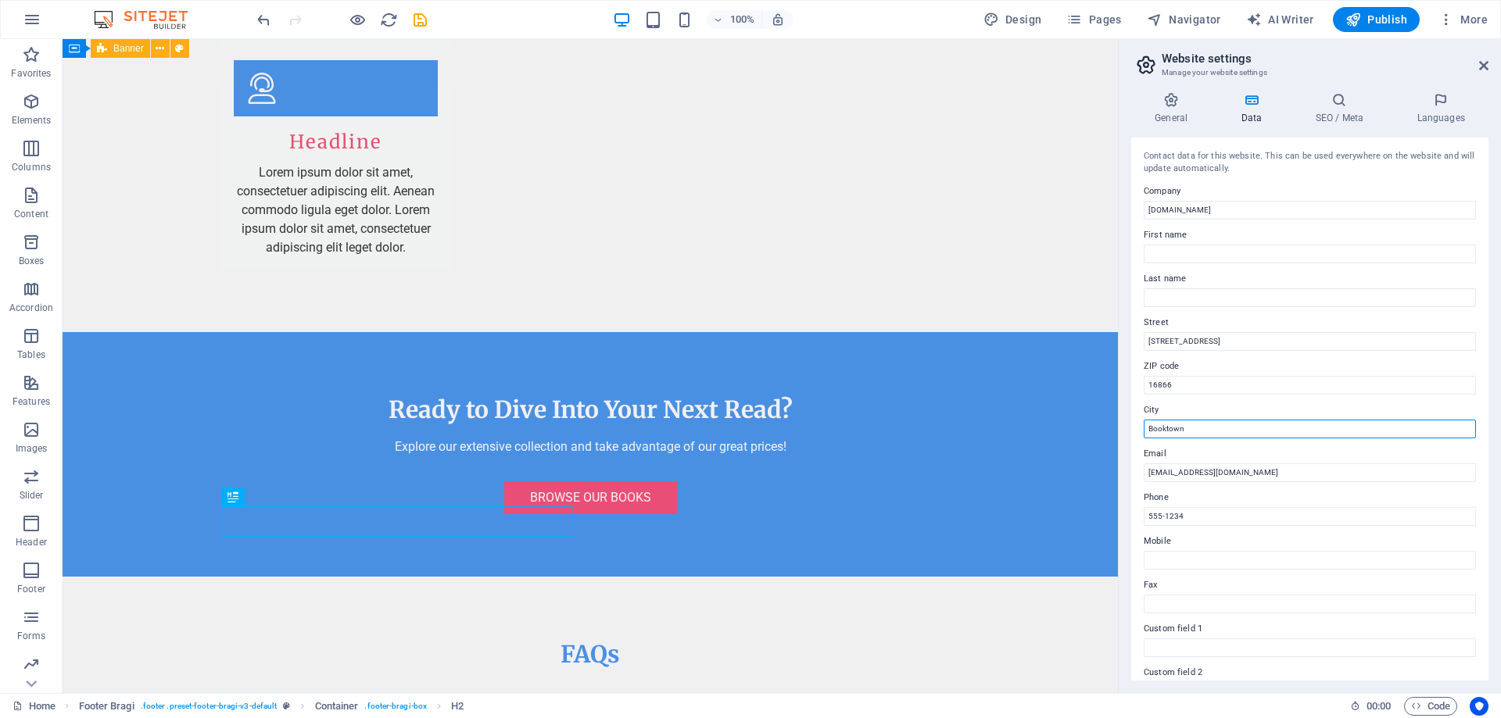
click at [1202, 430] on input "Booktown" at bounding box center [1310, 429] width 332 height 19
click at [1172, 423] on input "City" at bounding box center [1310, 429] width 332 height 19
paste input "[GEOGRAPHIC_DATA]"
type input "[GEOGRAPHIC_DATA]"
click at [1212, 514] on input "555-1234" at bounding box center [1310, 516] width 332 height 19
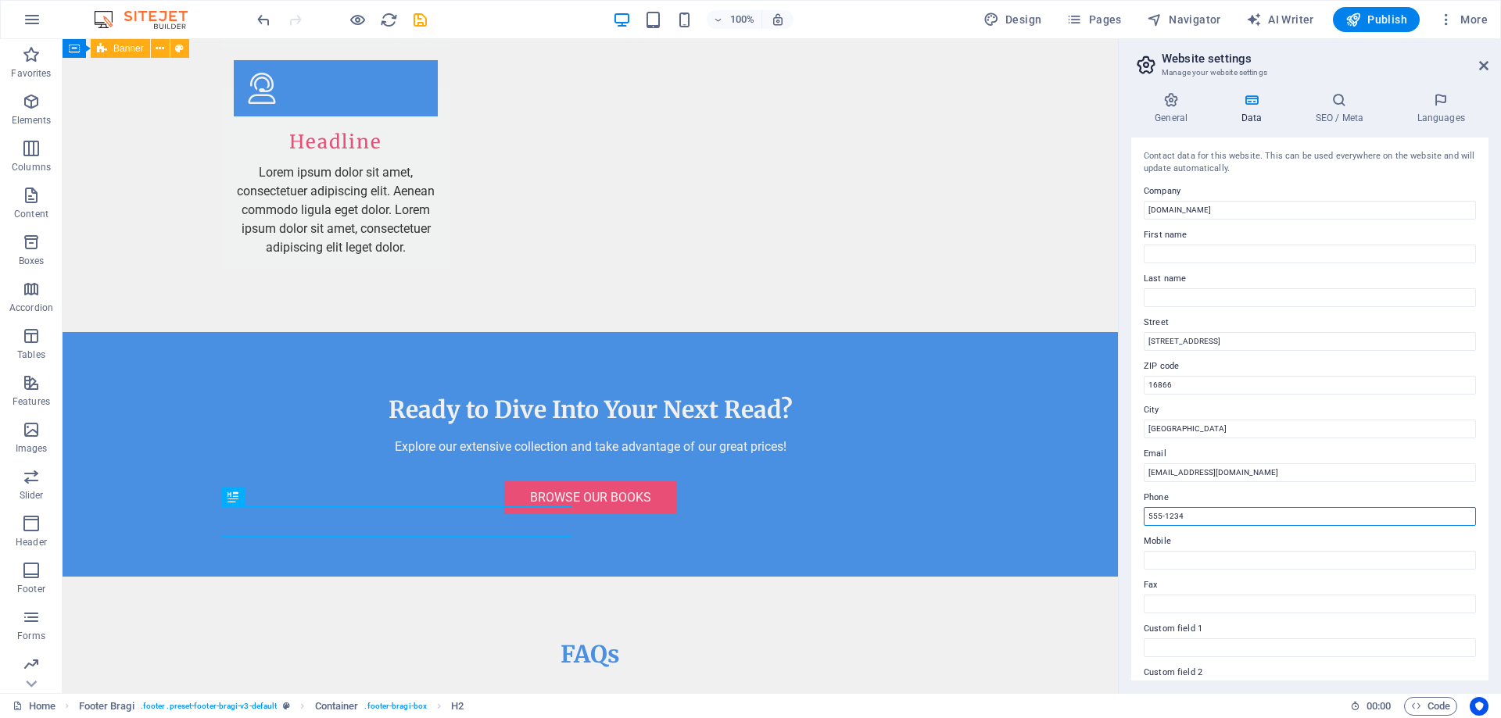
click at [1212, 514] on input "555-1234" at bounding box center [1310, 516] width 332 height 19
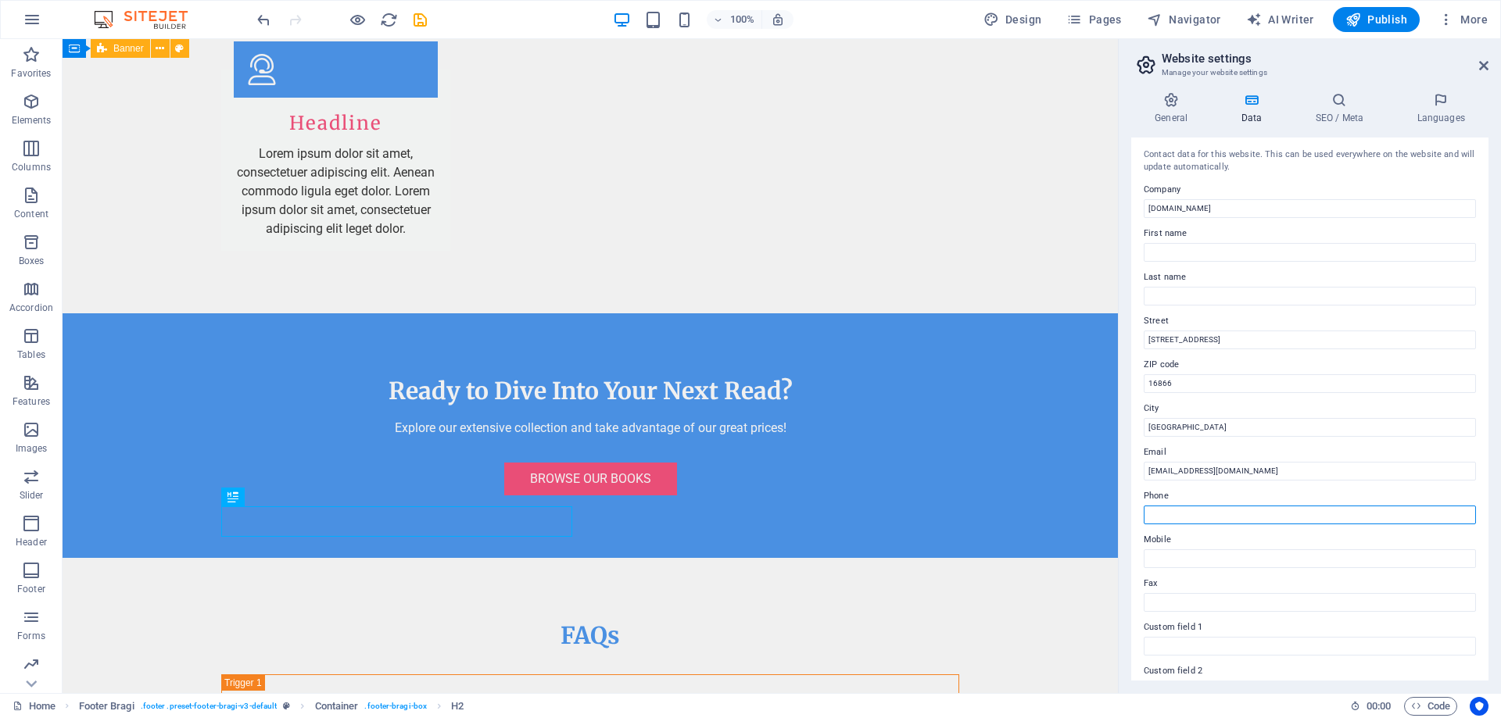
scroll to position [0, 0]
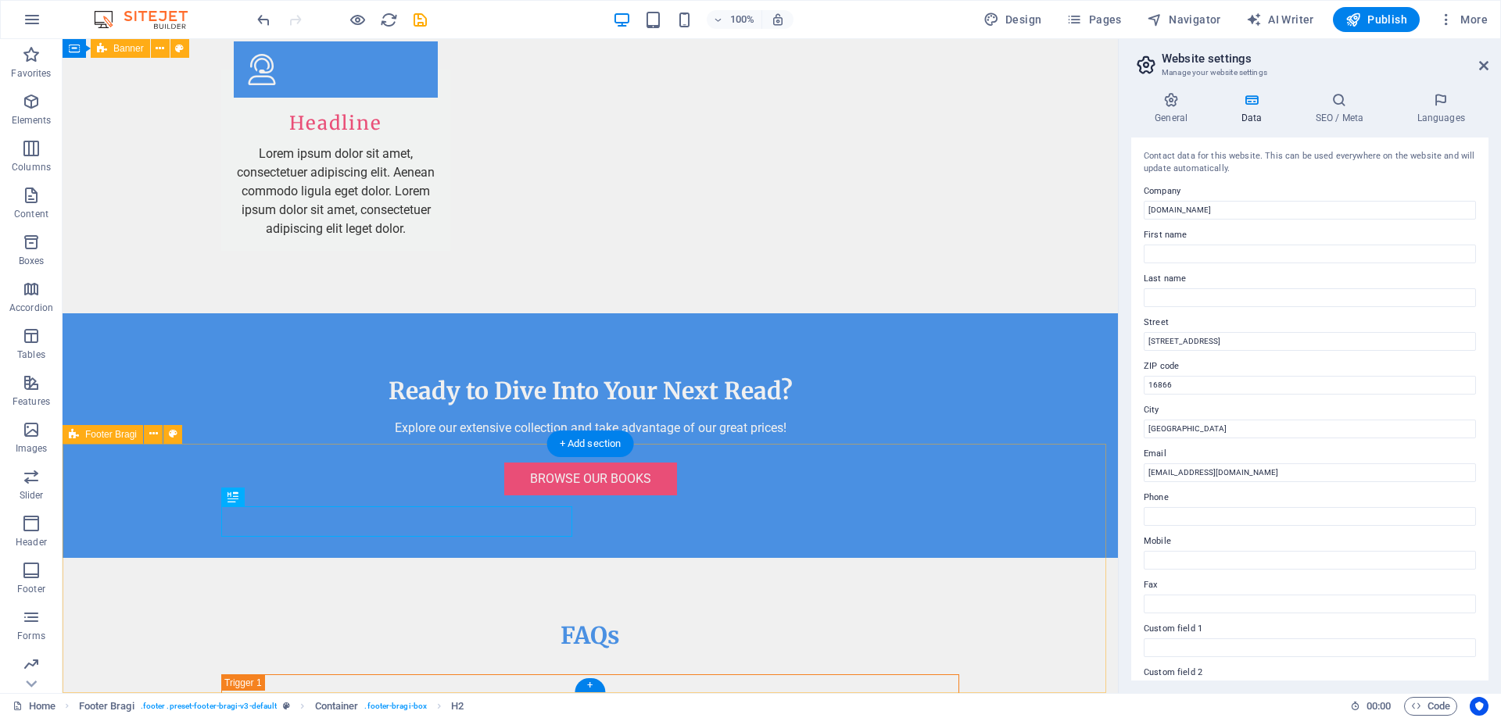
click at [1486, 59] on icon at bounding box center [1483, 65] width 9 height 13
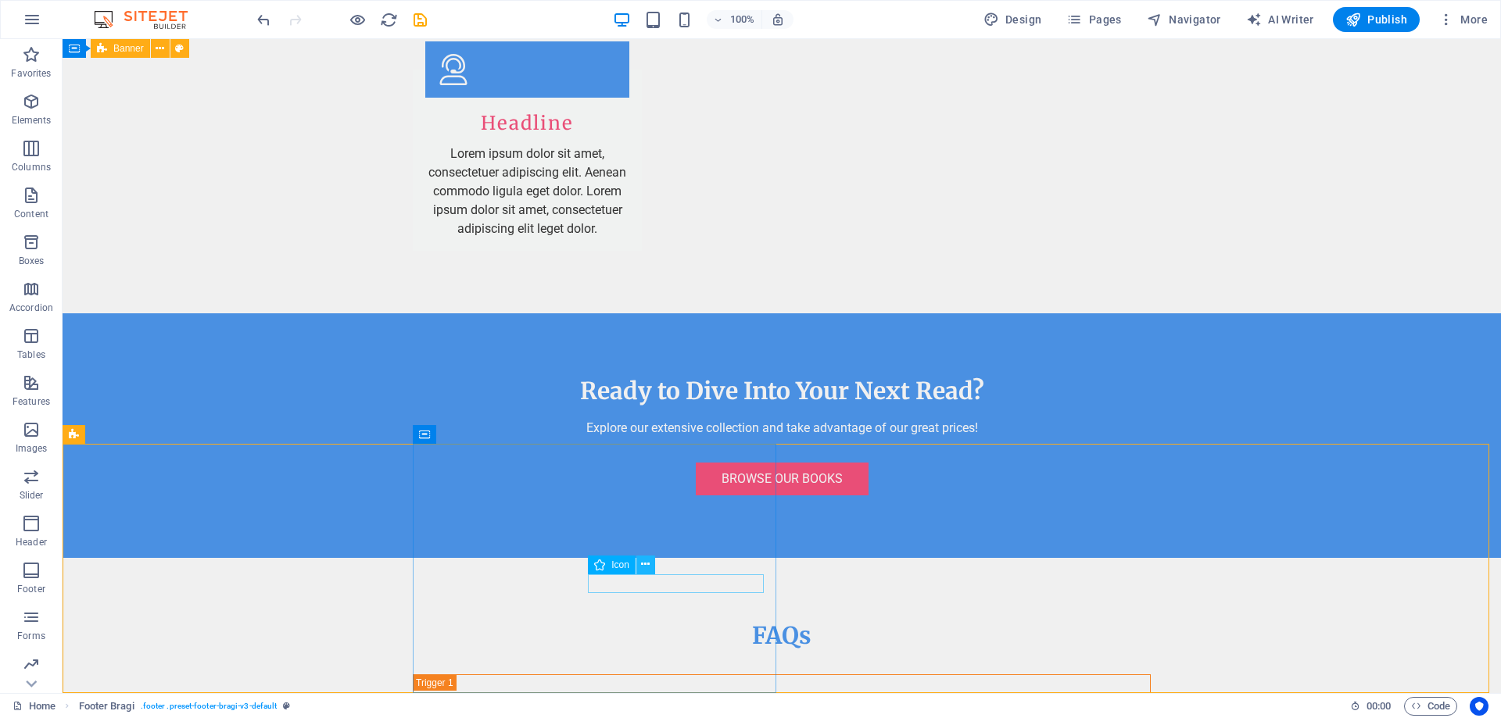
click at [643, 563] on icon at bounding box center [645, 565] width 9 height 16
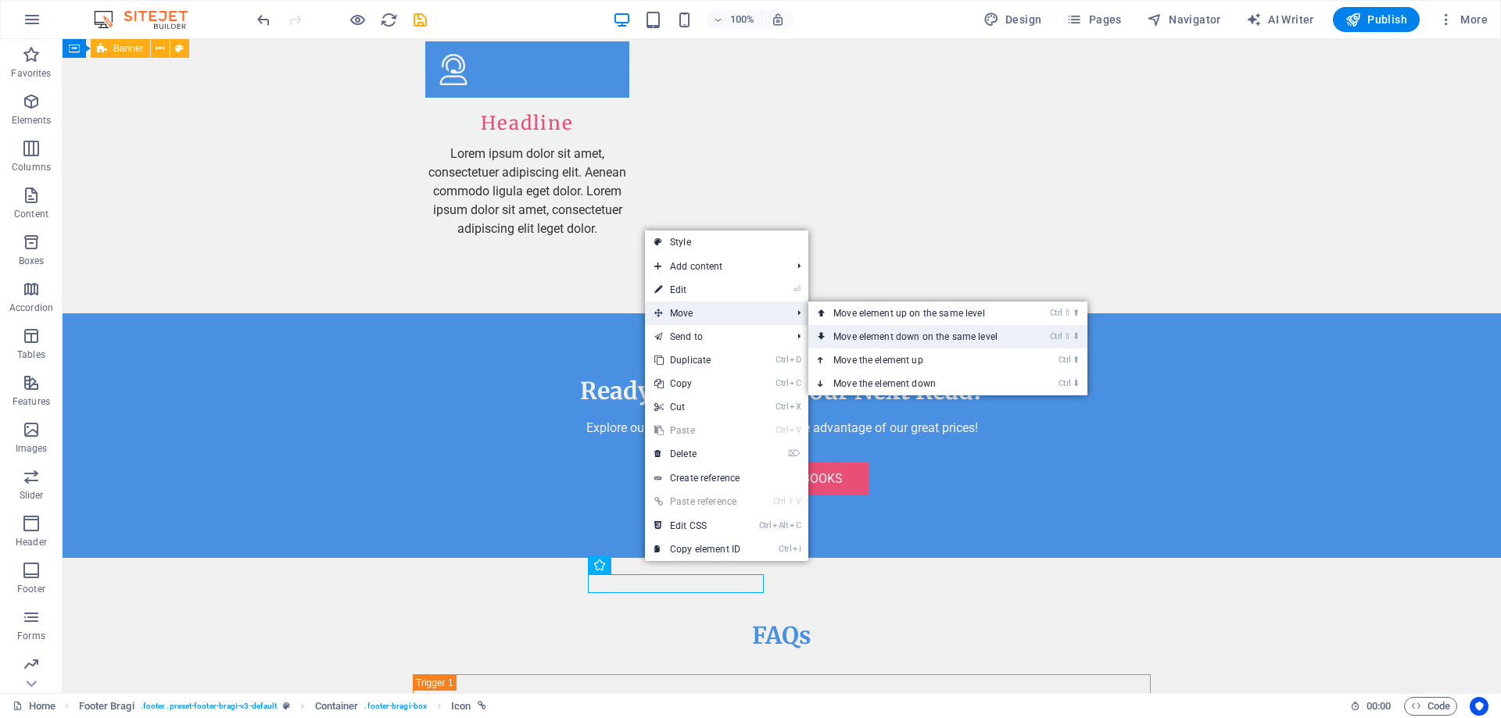
click at [865, 342] on link "Ctrl ⇧ ⬇ Move element down on the same level" at bounding box center [918, 336] width 220 height 23
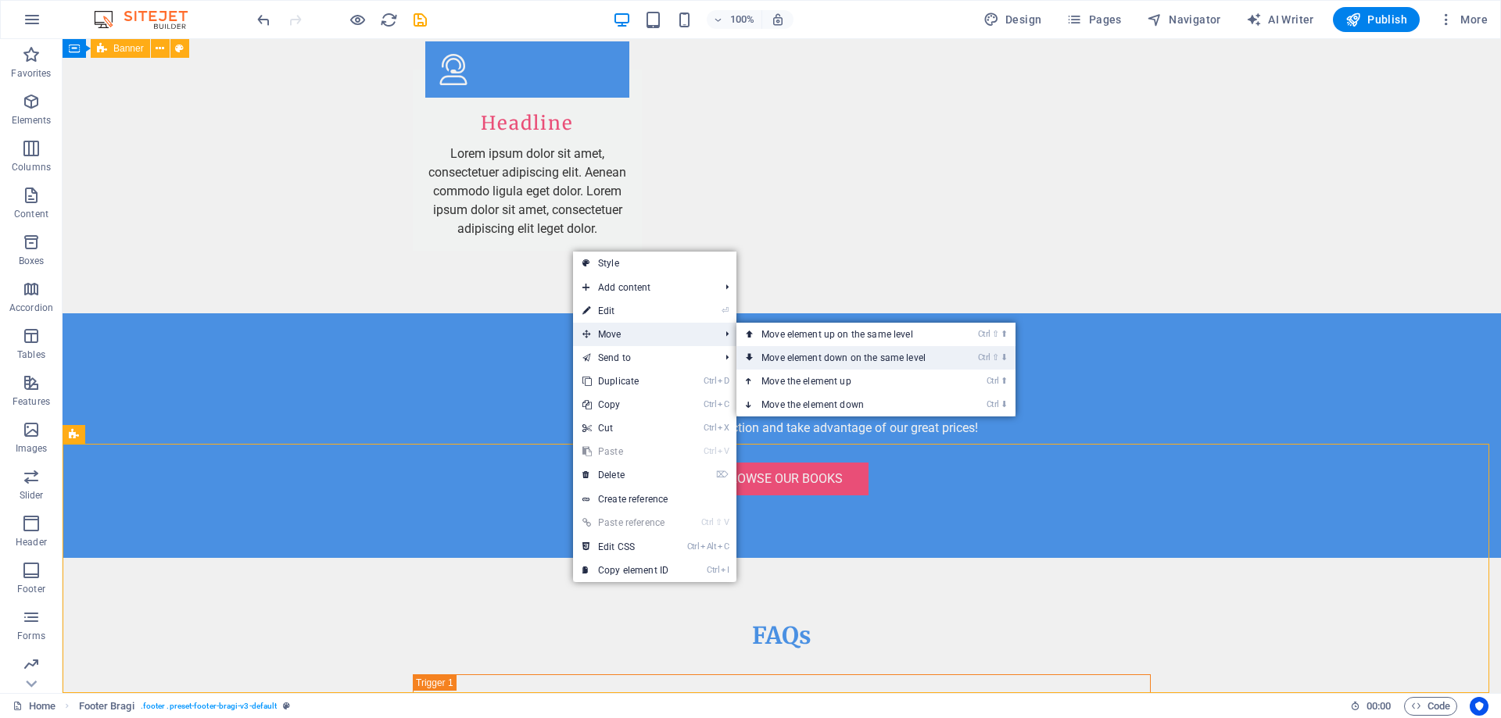
click at [780, 360] on link "Ctrl ⇧ ⬇ Move element down on the same level" at bounding box center [846, 357] width 220 height 23
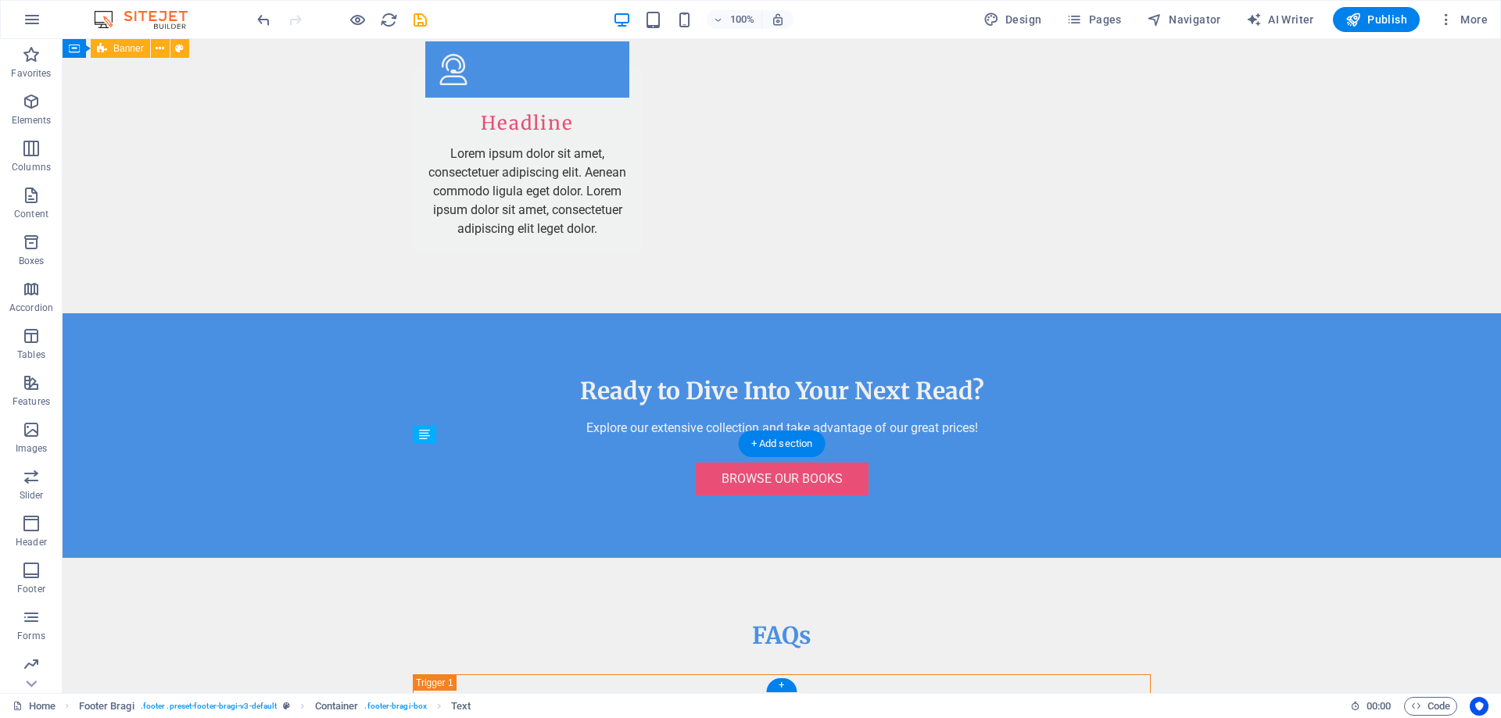
drag, startPoint x: 527, startPoint y: 607, endPoint x: 458, endPoint y: 598, distance: 69.4
drag, startPoint x: 596, startPoint y: 586, endPoint x: 442, endPoint y: 614, distance: 155.6
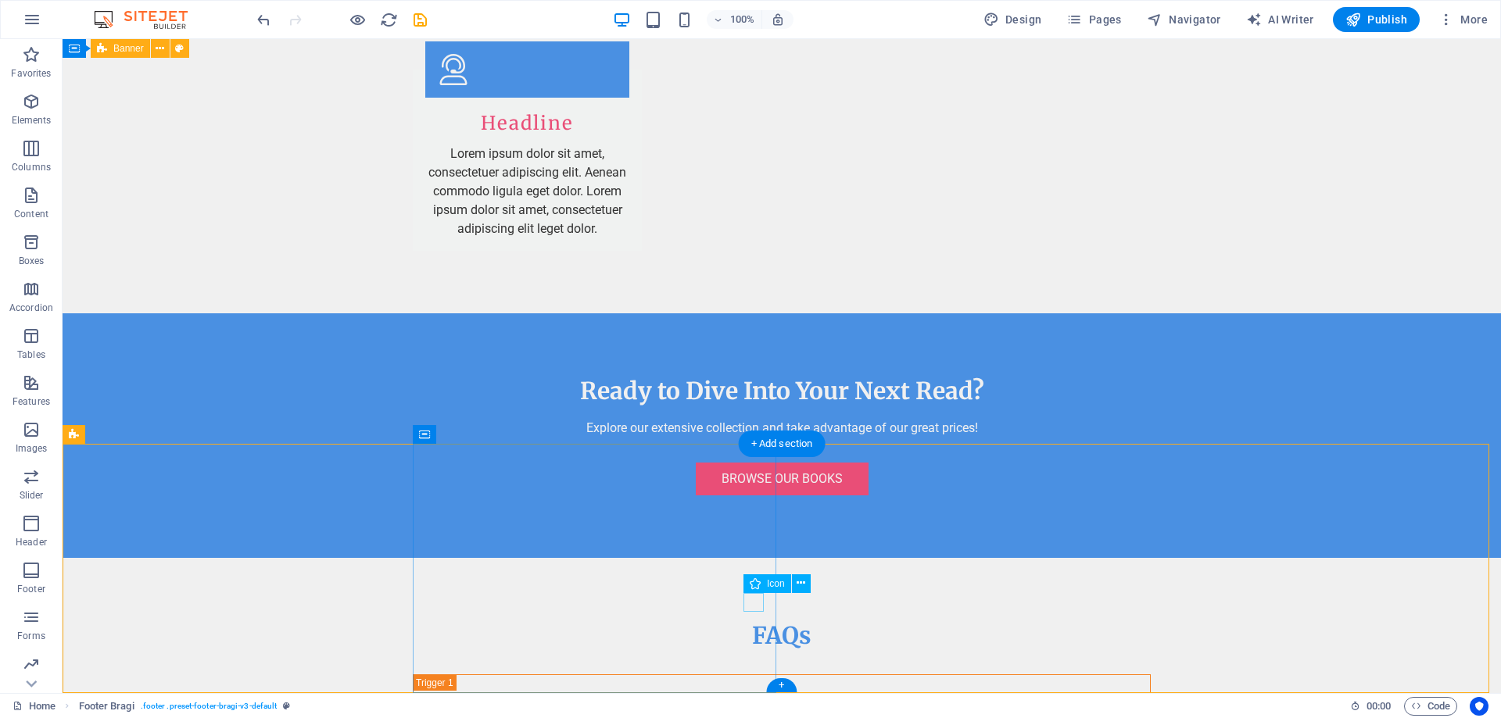
click at [799, 582] on icon at bounding box center [801, 583] width 9 height 16
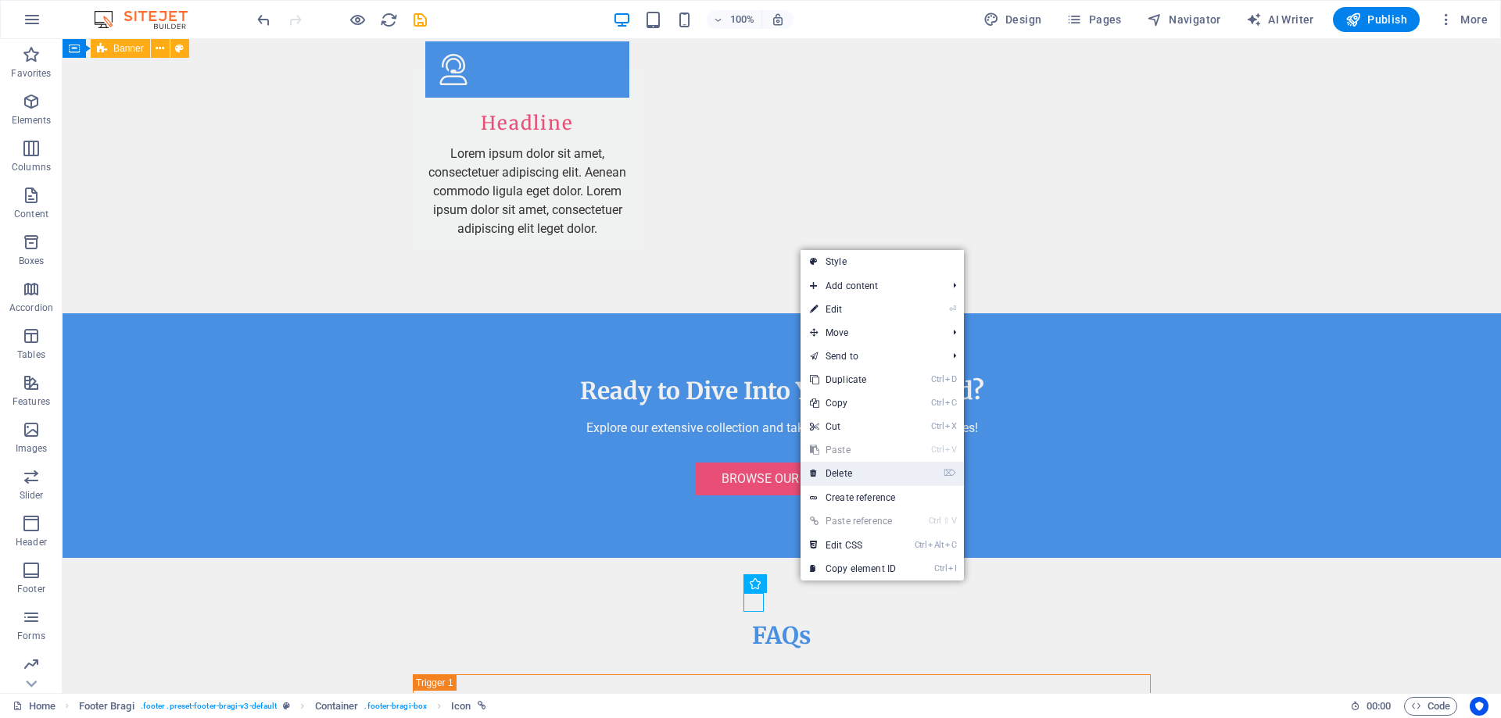
click at [824, 465] on link "⌦ Delete" at bounding box center [852, 473] width 105 height 23
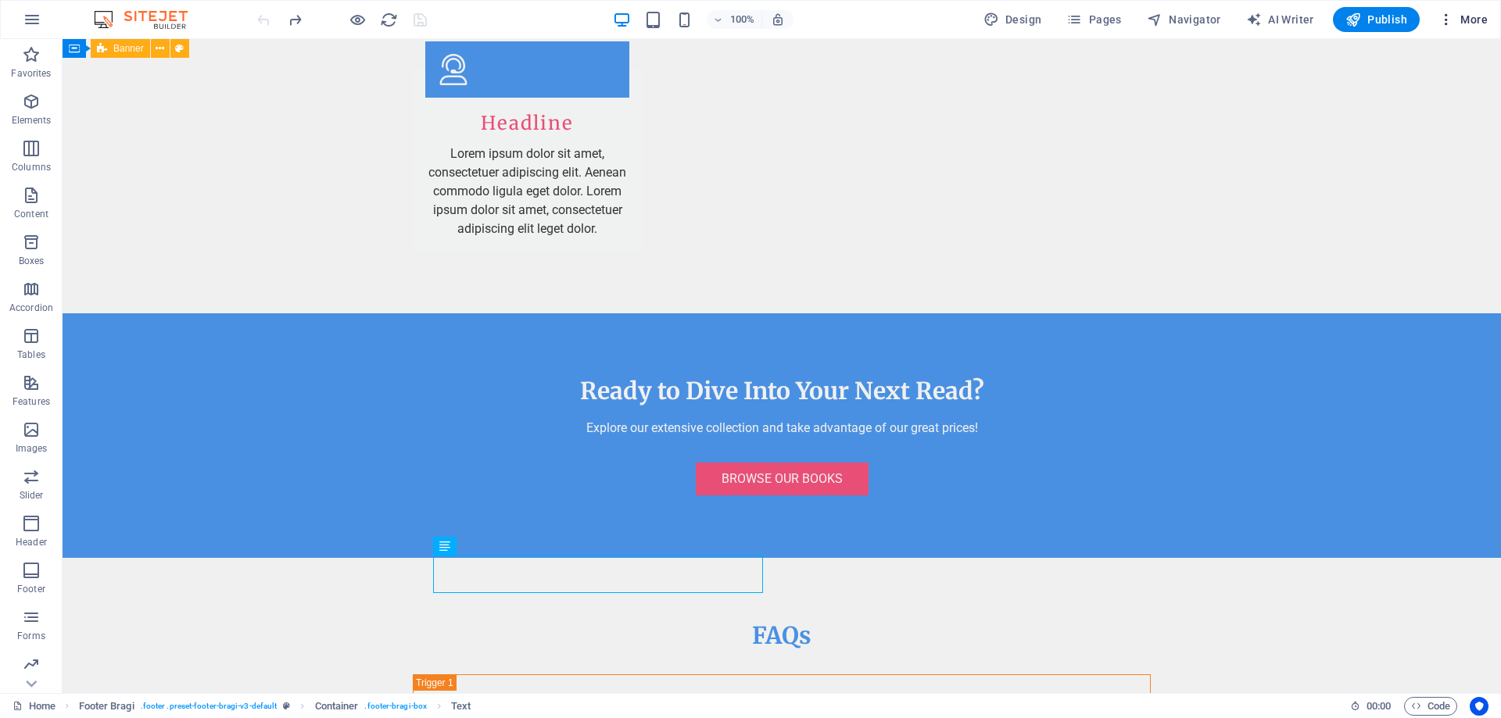
click at [1474, 27] on span "More" at bounding box center [1462, 20] width 49 height 16
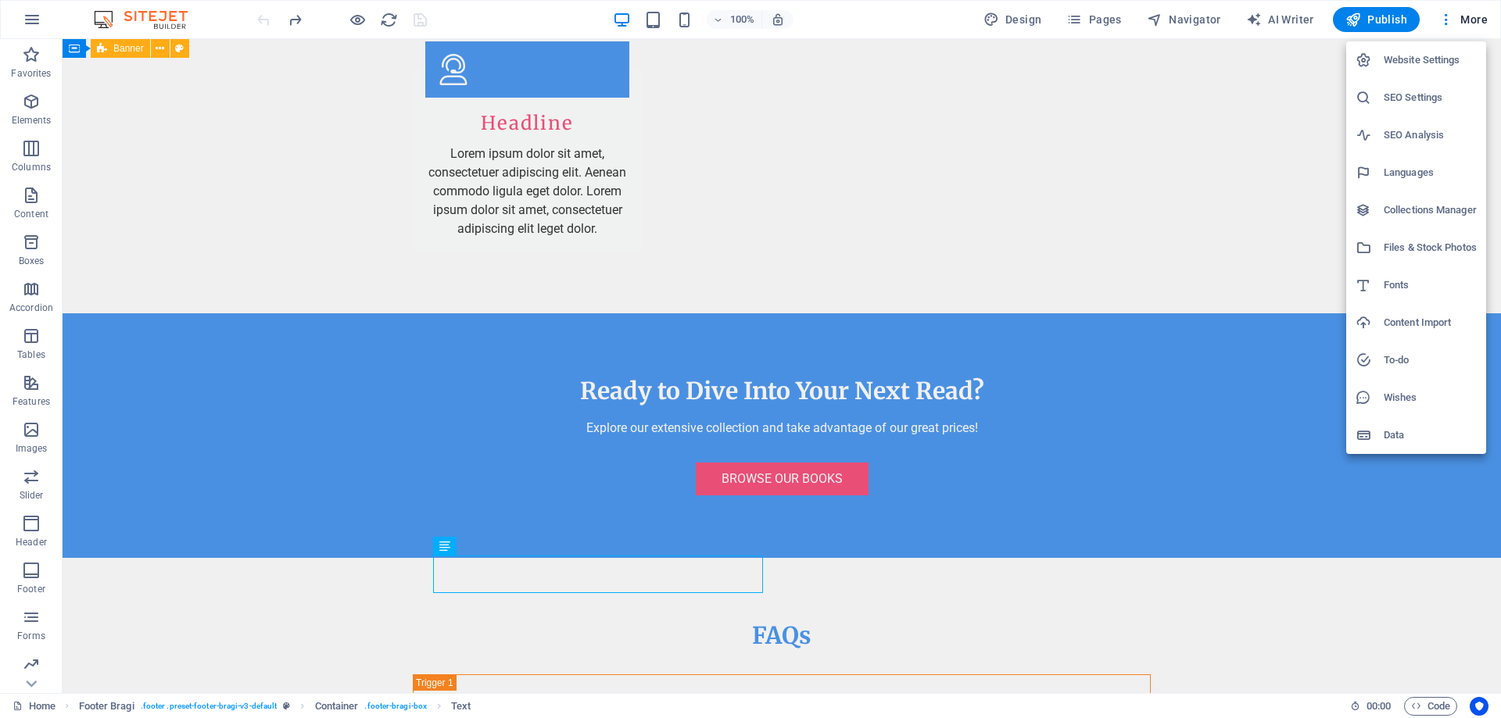
click at [1299, 133] on div at bounding box center [750, 359] width 1501 height 718
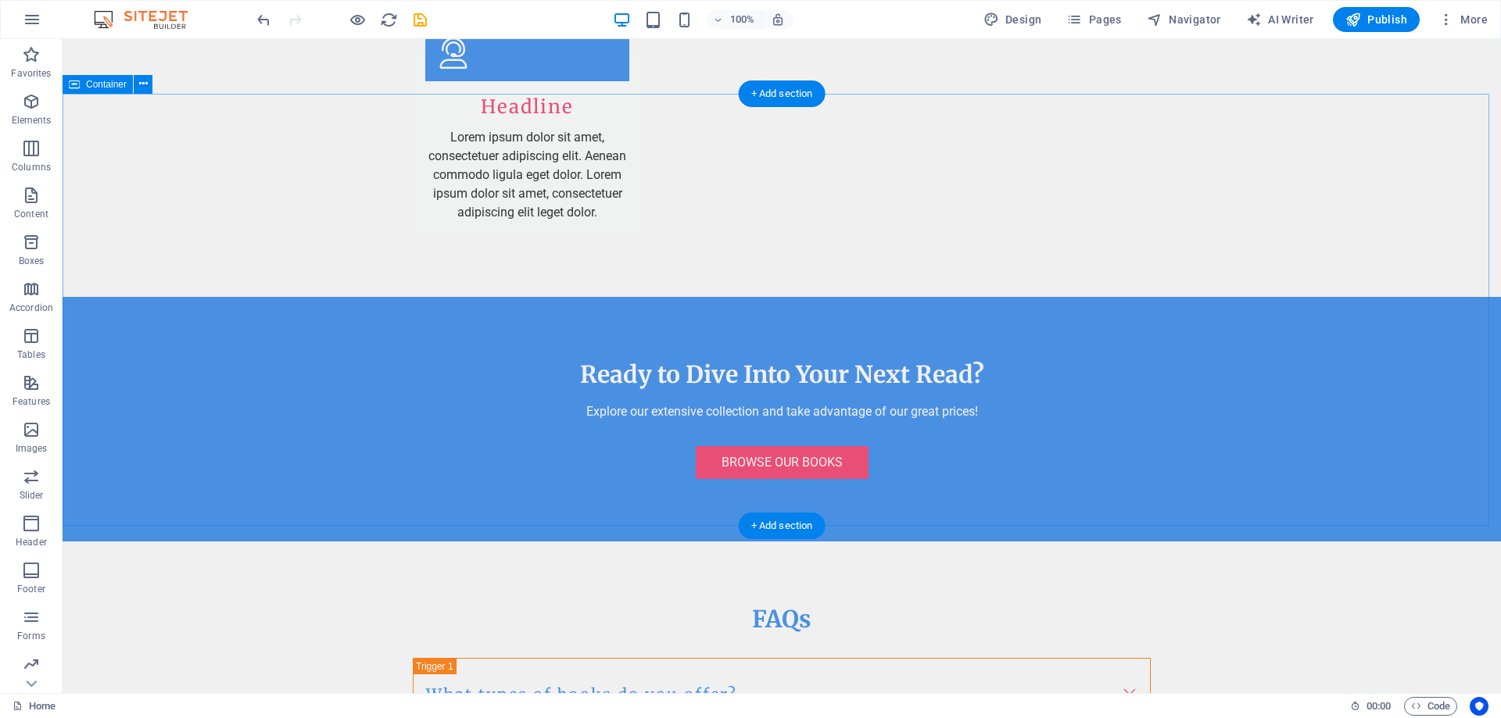
scroll to position [3236, 0]
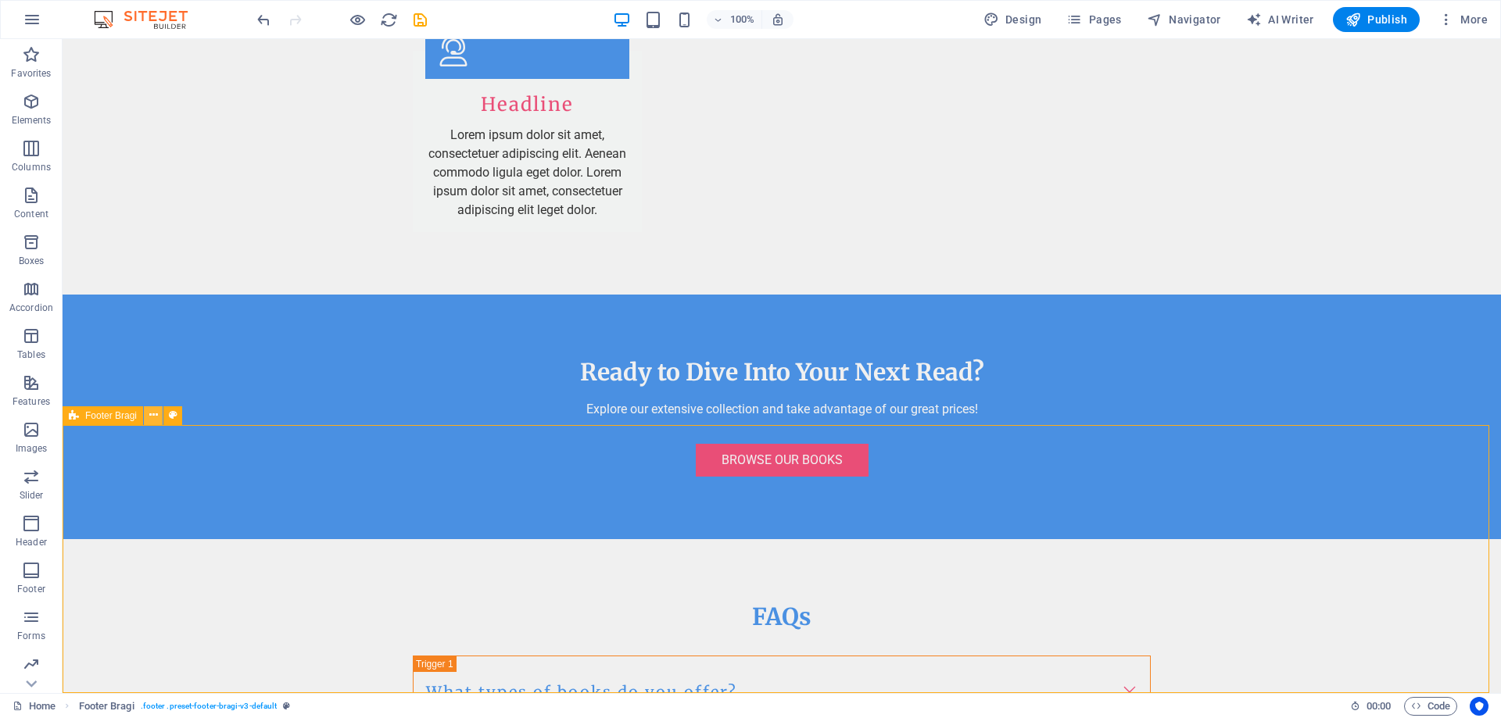
click at [151, 418] on icon at bounding box center [153, 415] width 9 height 16
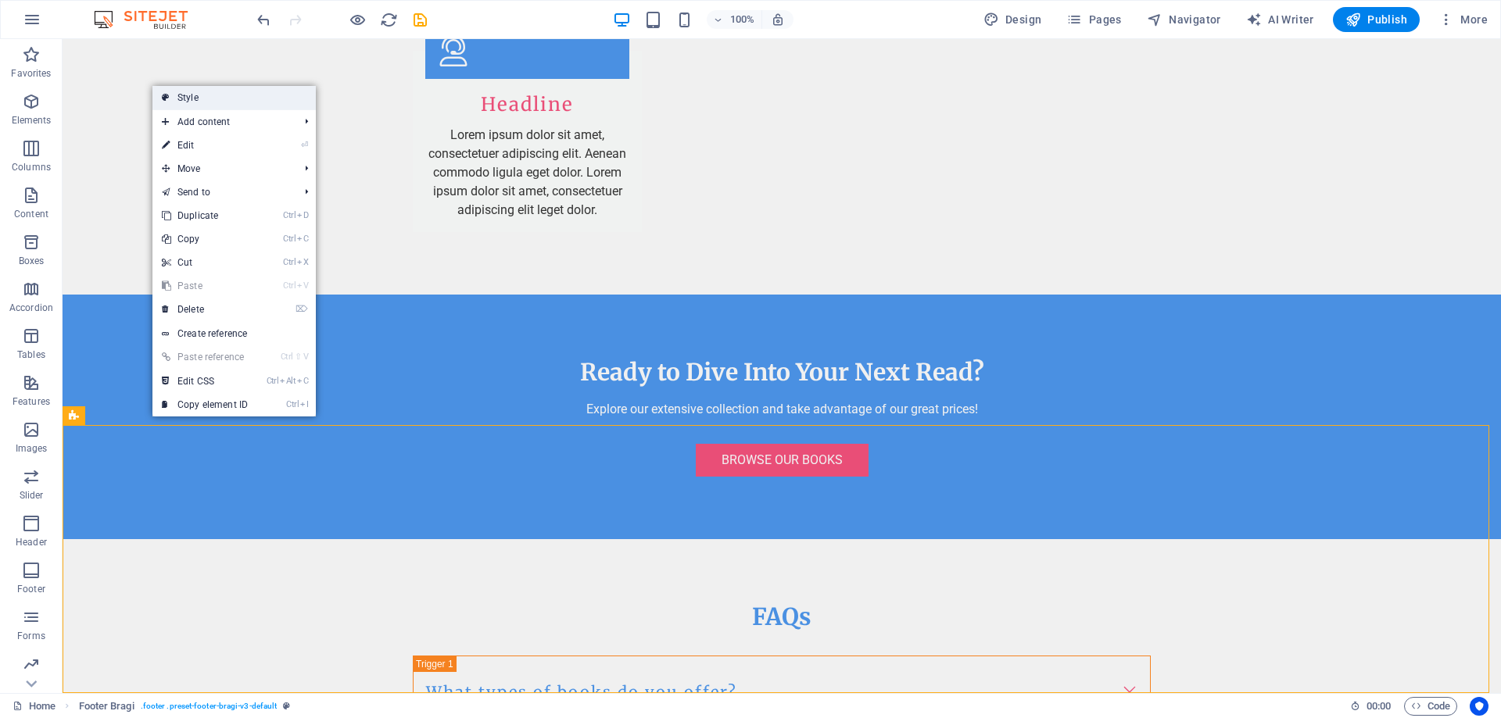
click at [207, 98] on link "Style" at bounding box center [233, 97] width 163 height 23
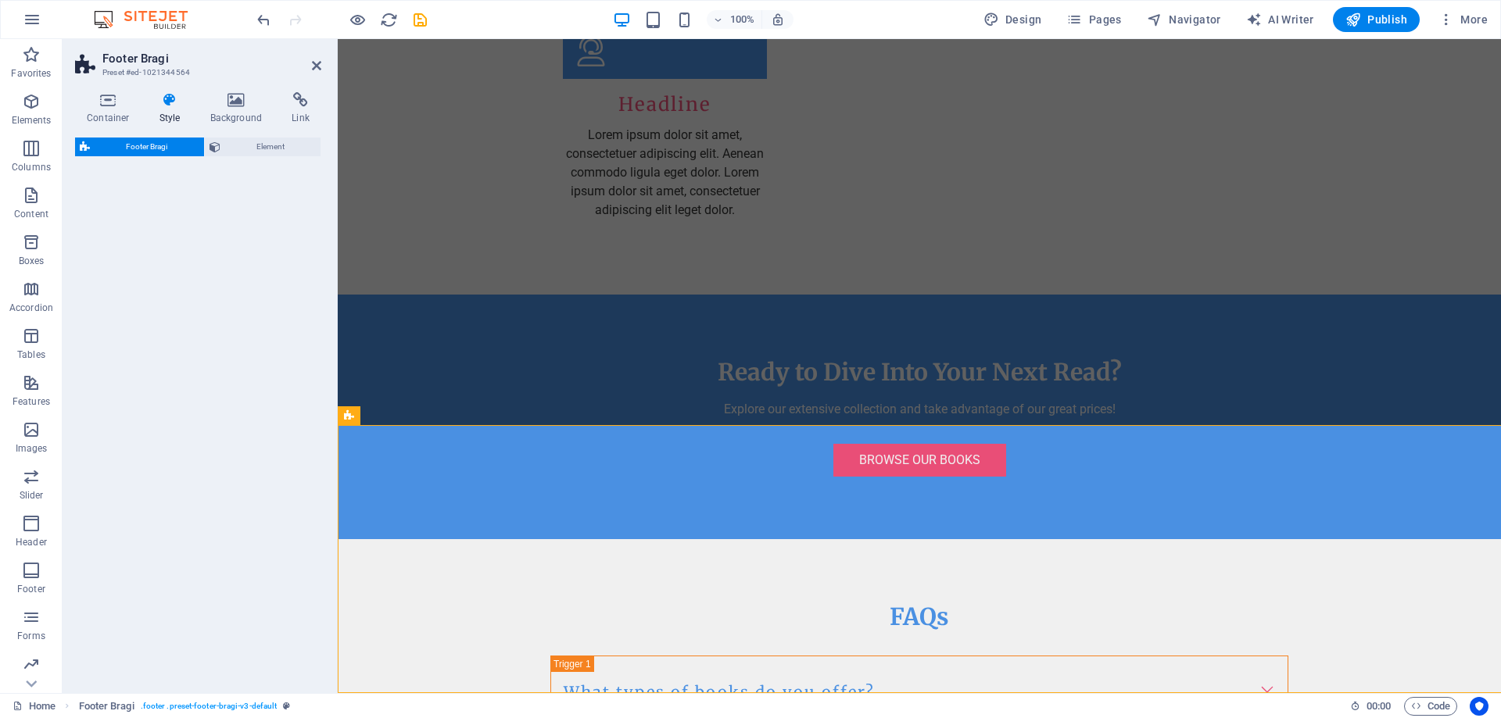
select select "%"
select select "rem"
select select "px"
select select "rem"
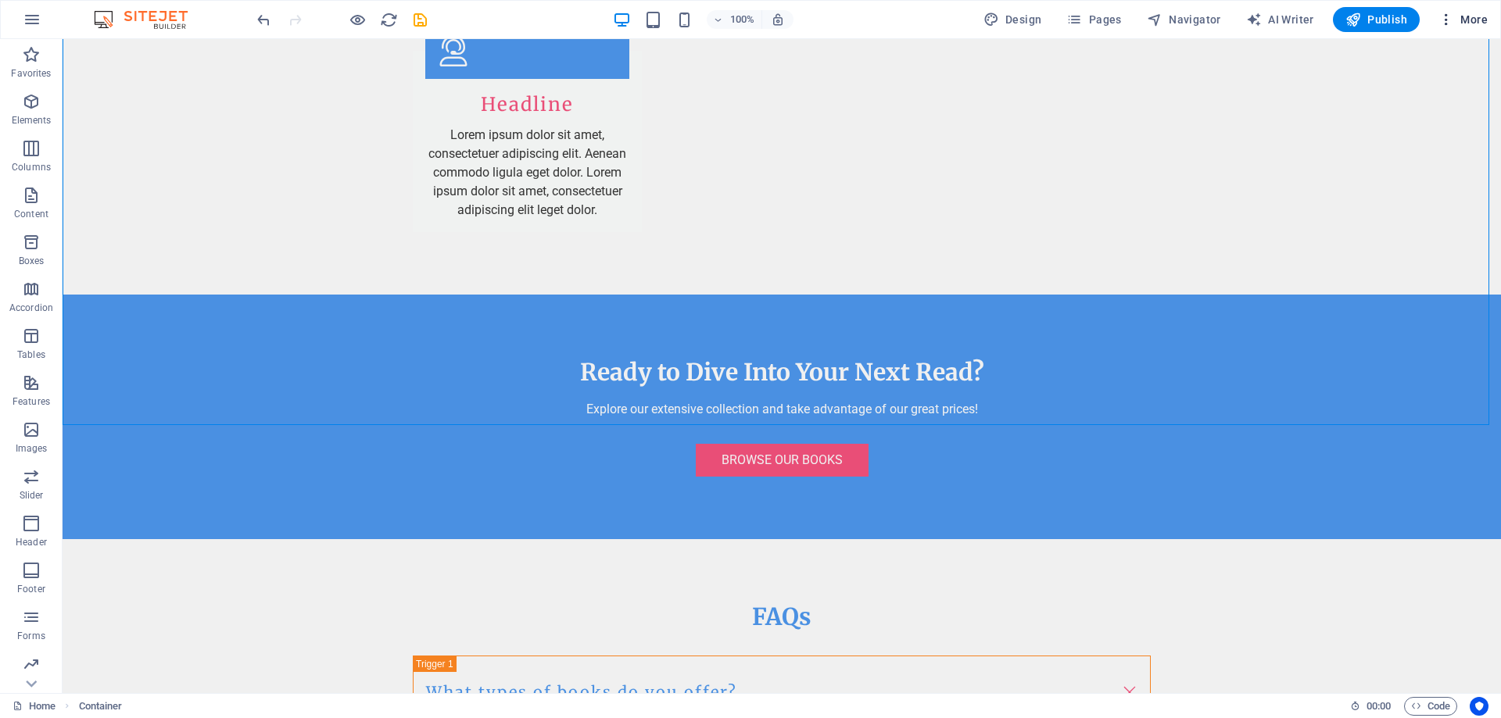
click at [1478, 20] on span "More" at bounding box center [1462, 20] width 49 height 16
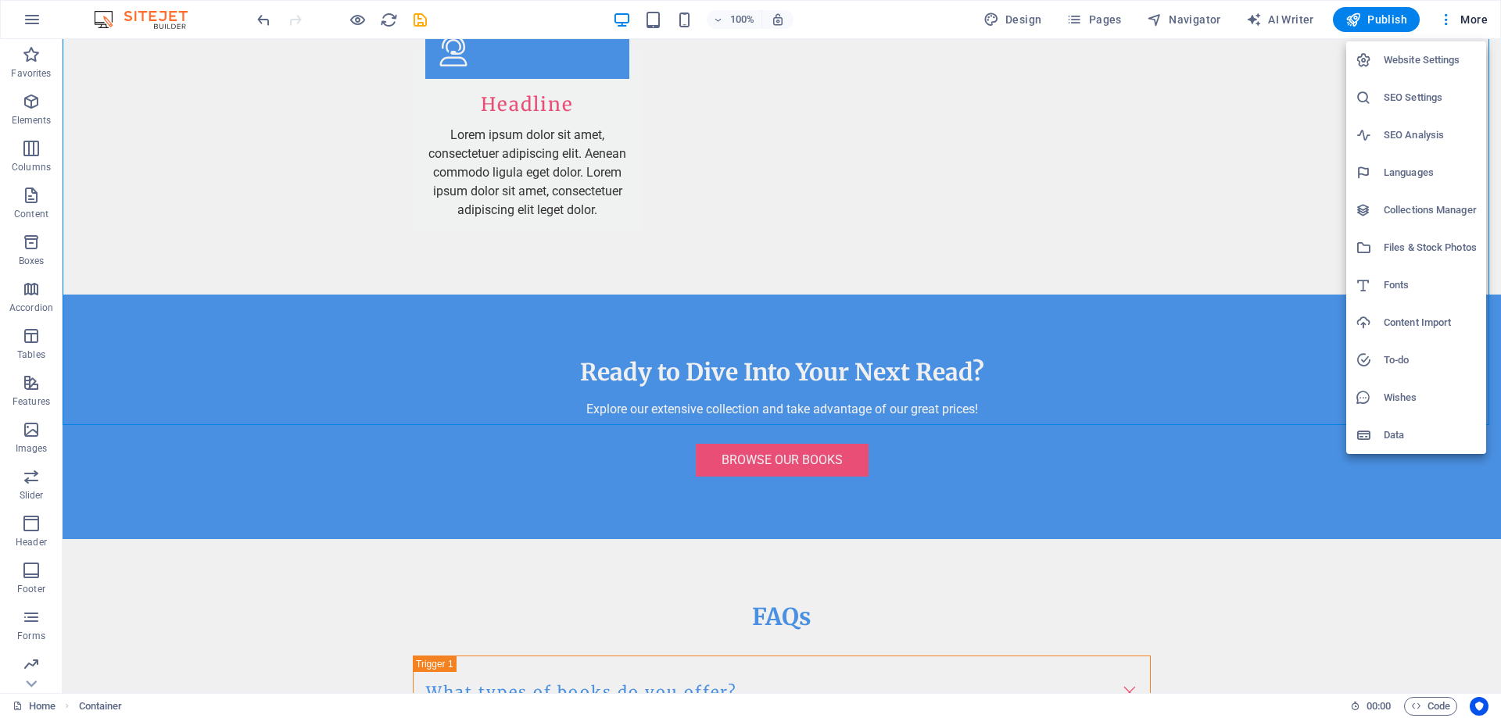
click at [1291, 98] on div at bounding box center [750, 359] width 1501 height 718
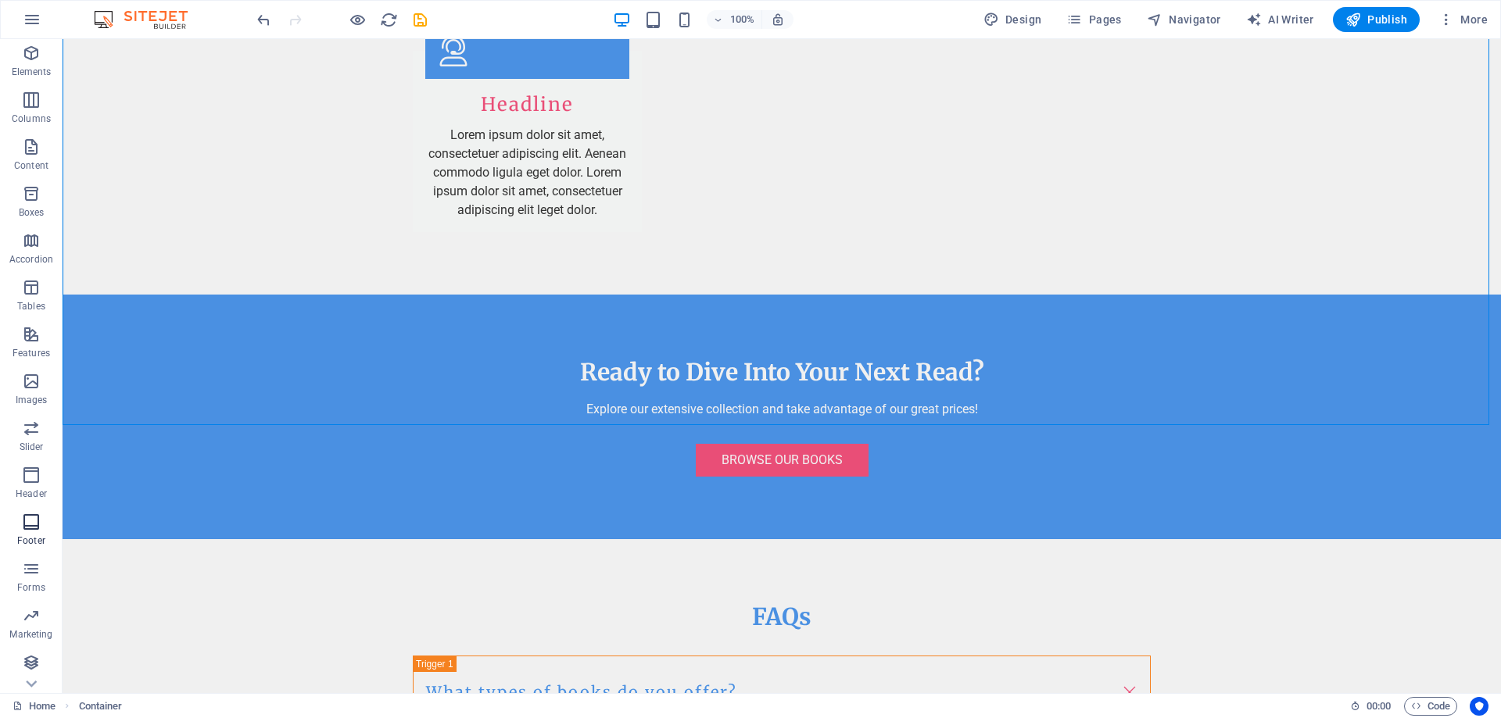
scroll to position [49, 0]
click at [27, 517] on icon "button" at bounding box center [31, 521] width 19 height 19
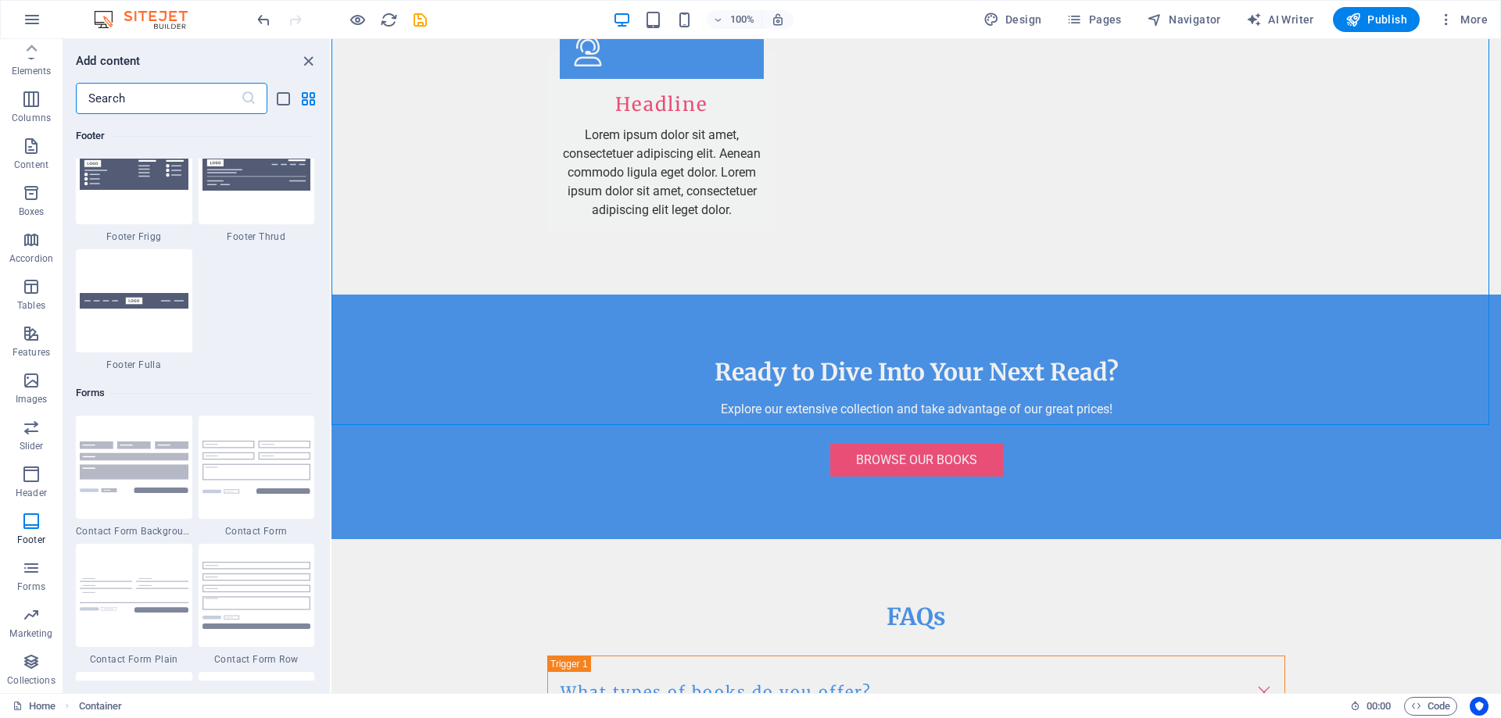
scroll to position [11287, 0]
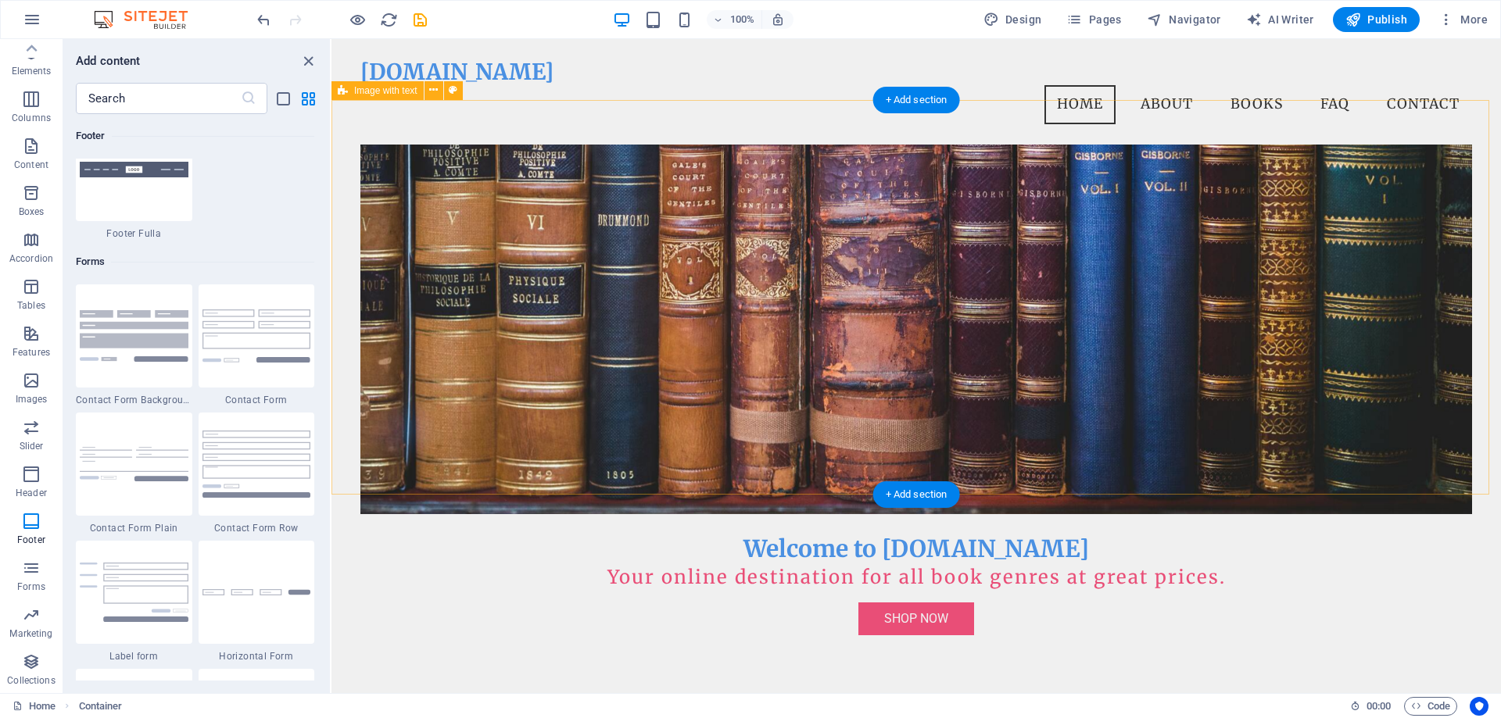
scroll to position [187, 0]
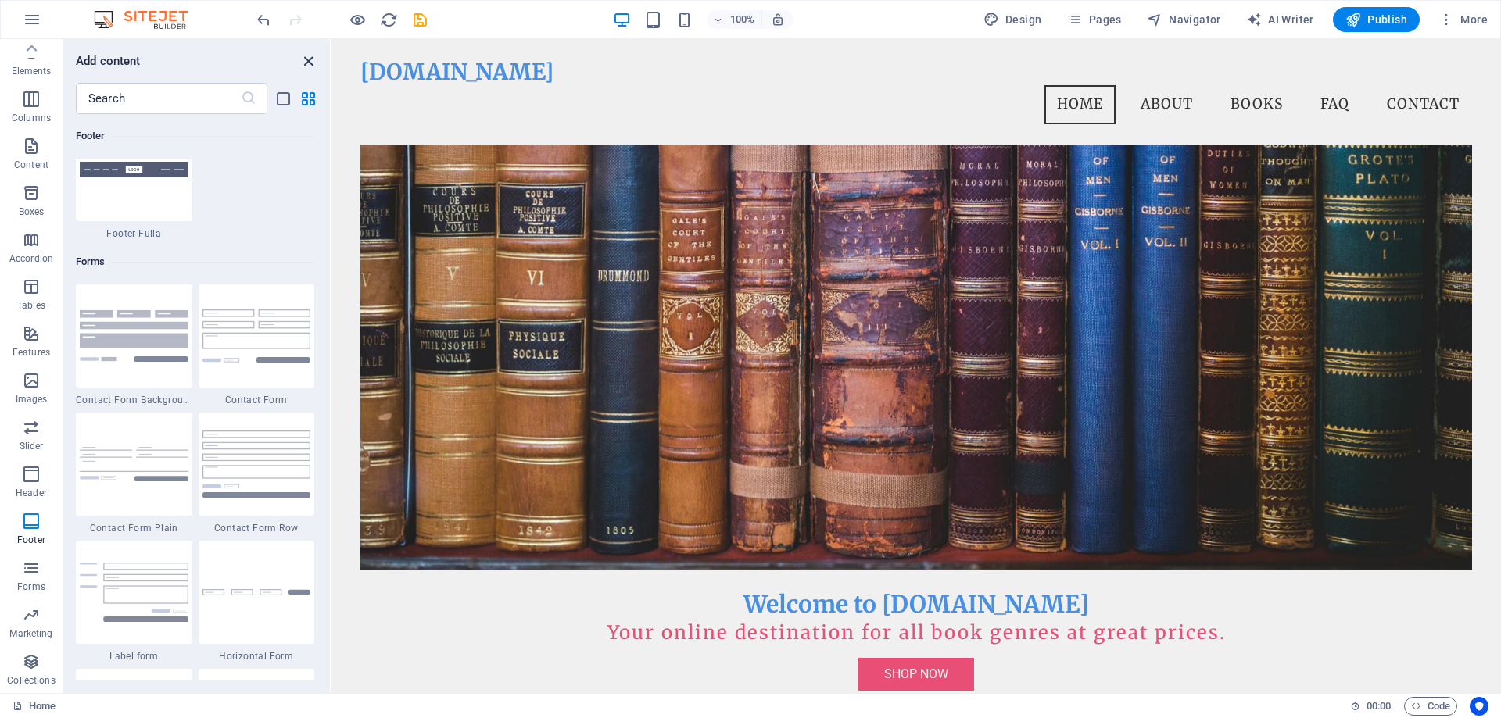
drag, startPoint x: 300, startPoint y: 63, endPoint x: 238, endPoint y: 24, distance: 73.3
click at [300, 63] on icon "close panel" at bounding box center [308, 61] width 18 height 18
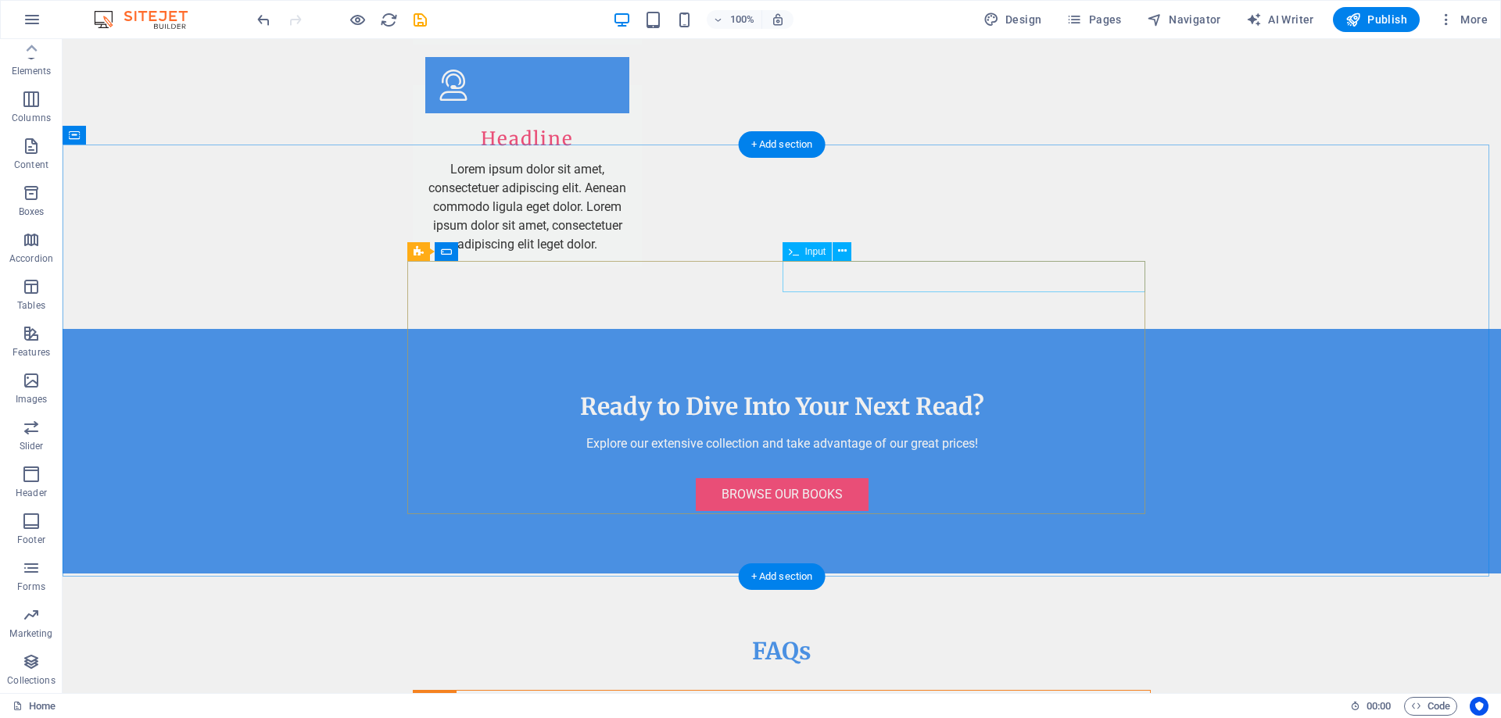
scroll to position [3236, 0]
